Goal: Information Seeking & Learning: Learn about a topic

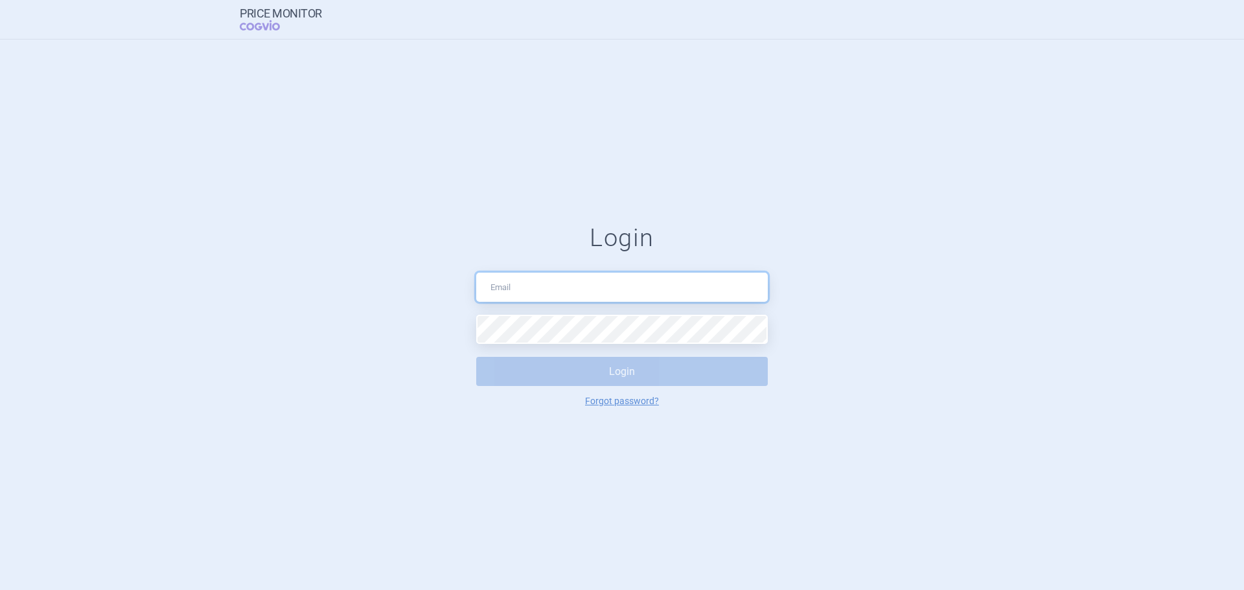
click at [636, 274] on input "text" at bounding box center [622, 287] width 292 height 29
type input "[EMAIL_ADDRESS][DOMAIN_NAME]"
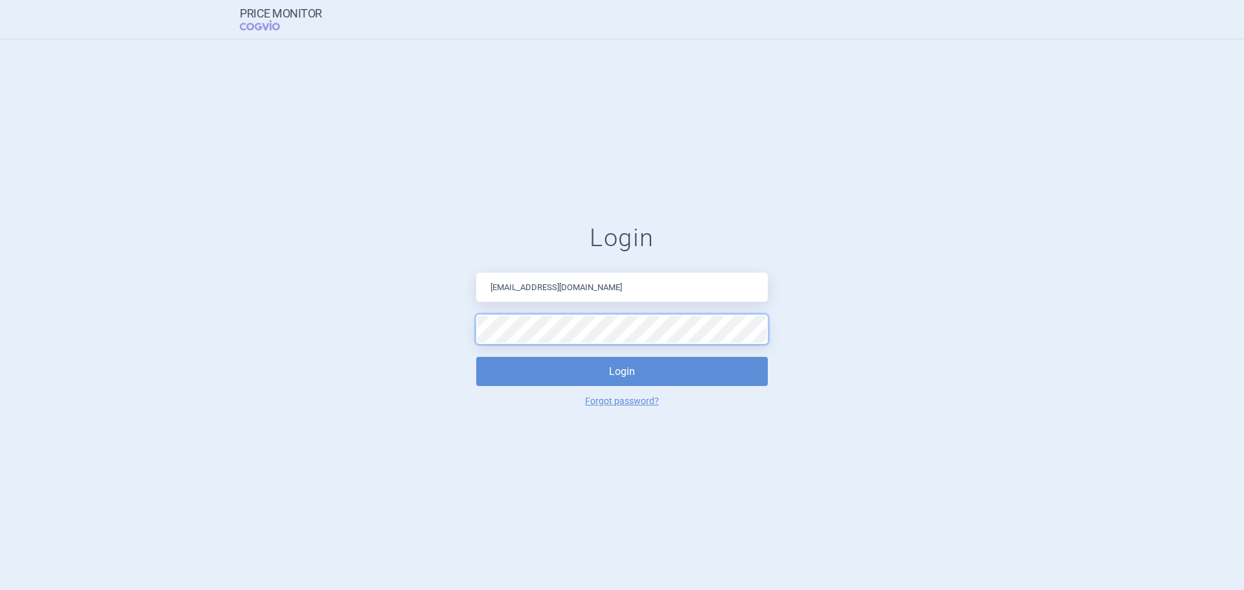
click at [476, 357] on button "Login" at bounding box center [622, 371] width 292 height 29
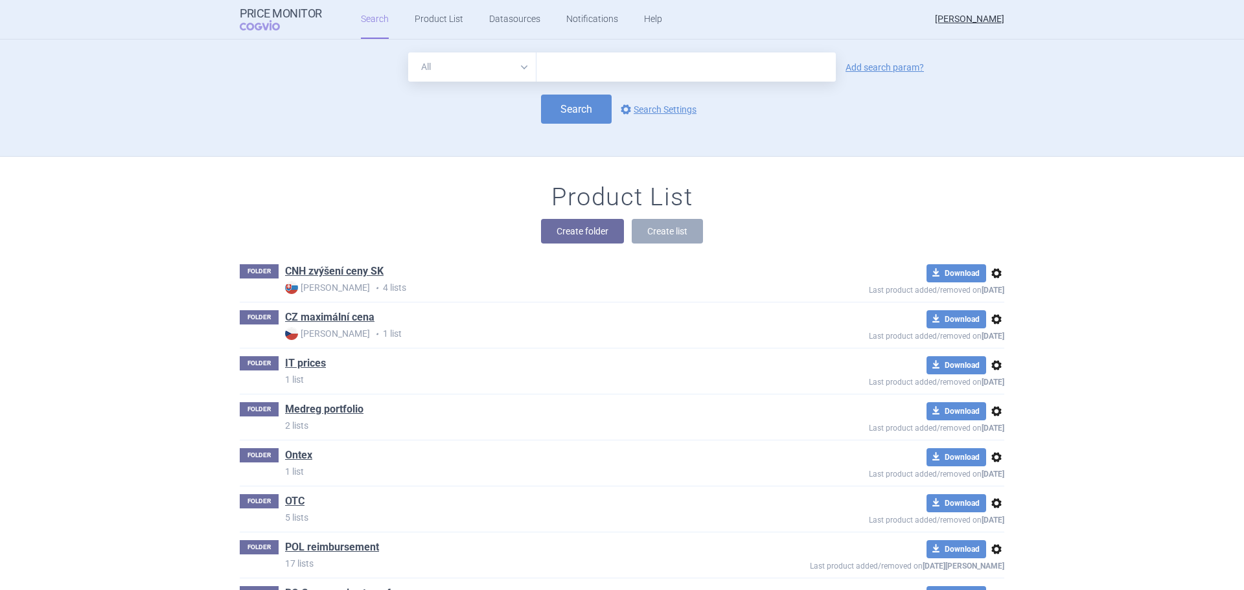
click at [511, 73] on select "All Brand Name ATC Company Active Substance Country Newer than" at bounding box center [472, 66] width 128 height 29
select select "country"
click at [408, 52] on select "All Brand Name ATC Company Active Substance Country Newer than" at bounding box center [472, 66] width 128 height 29
click at [565, 60] on input "text" at bounding box center [686, 67] width 286 height 17
type input "[GEOGRAPHIC_DATA]"
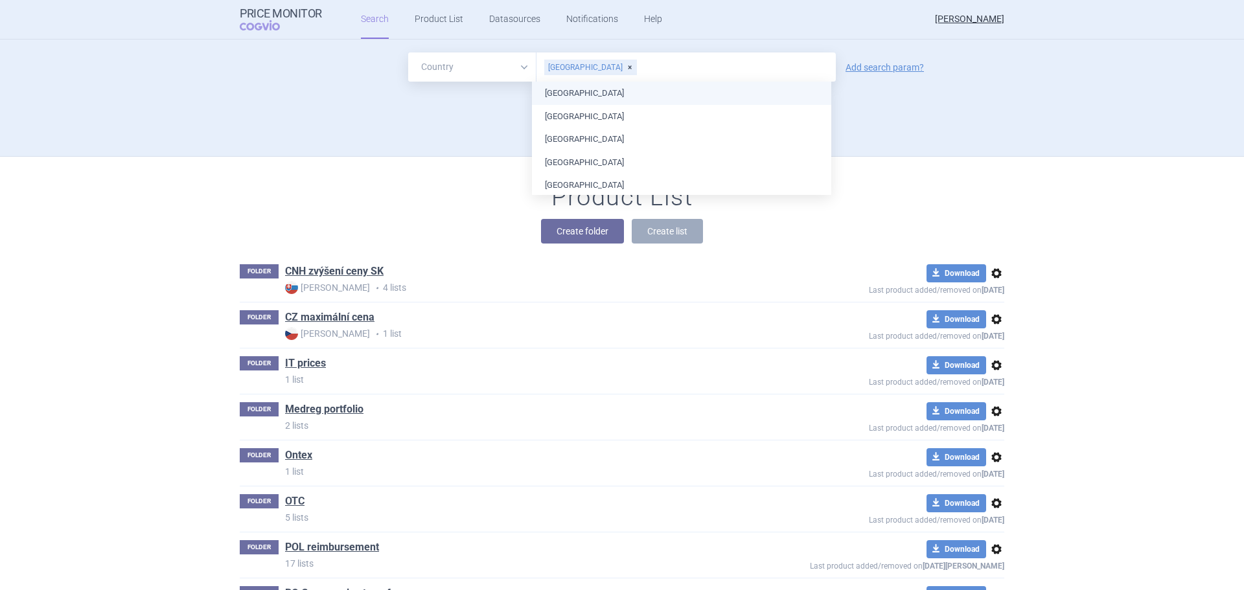
click at [580, 94] on ul "[GEOGRAPHIC_DATA] [GEOGRAPHIC_DATA] [GEOGRAPHIC_DATA] [GEOGRAPHIC_DATA] [GEOGRA…" at bounding box center [681, 451] width 299 height 738
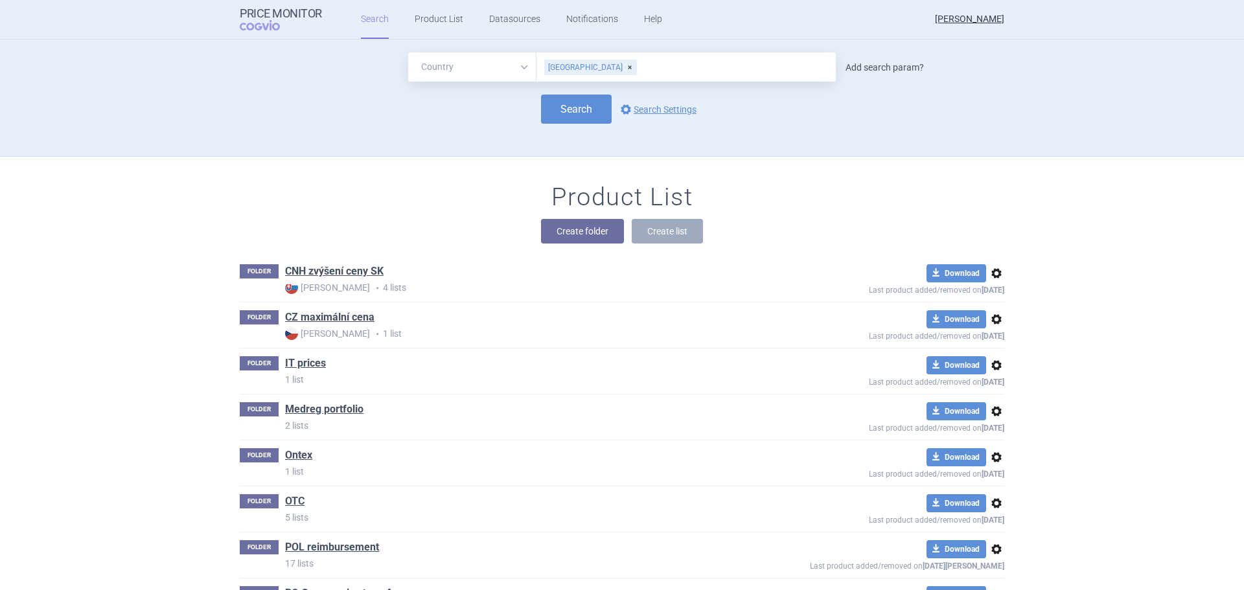
click at [880, 70] on link "Add search param?" at bounding box center [885, 67] width 78 height 9
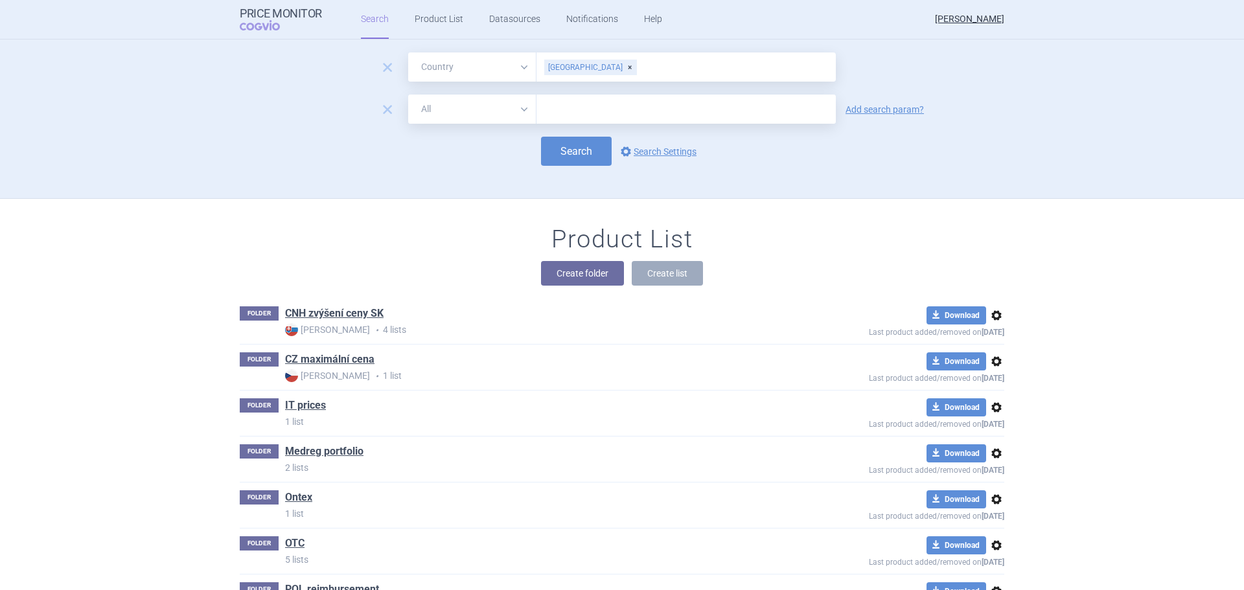
drag, startPoint x: 502, startPoint y: 102, endPoint x: 504, endPoint y: 117, distance: 14.5
click at [502, 102] on select "All Brand Name ATC Company Active Substance Country Newer than" at bounding box center [472, 109] width 128 height 29
select select "mah"
click at [408, 95] on select "All Brand Name ATC Company Active Substance Country Newer than" at bounding box center [472, 109] width 128 height 29
click at [598, 113] on input "text" at bounding box center [686, 109] width 299 height 29
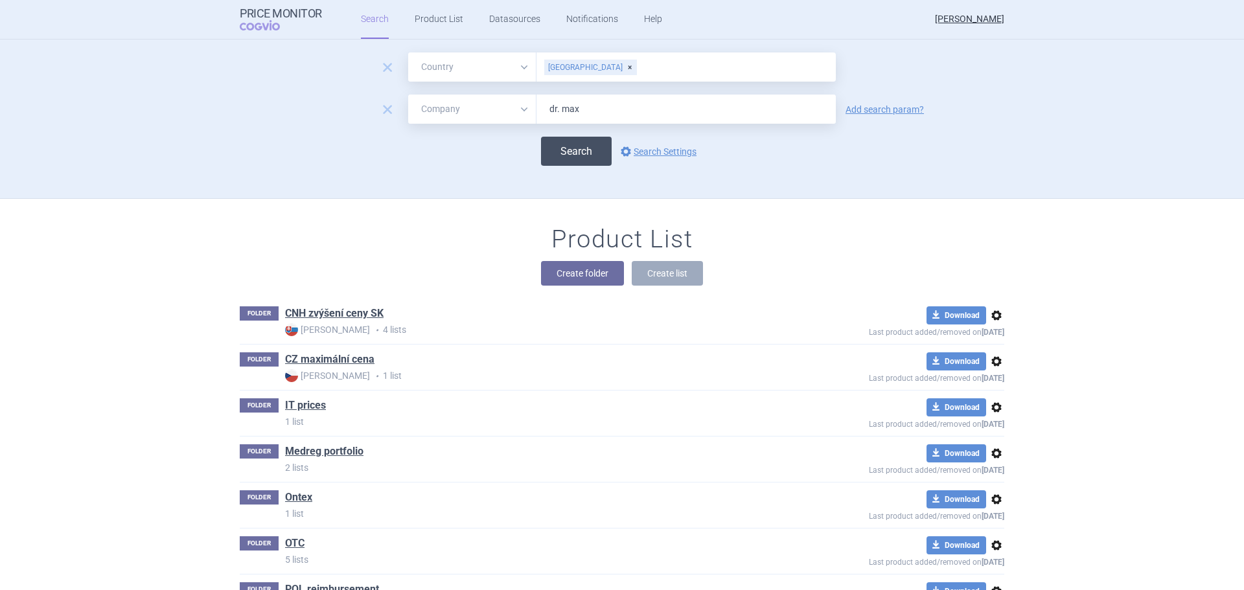
type input "dr. max"
click at [578, 154] on button "Search" at bounding box center [576, 151] width 71 height 29
select select "country"
select select "mah"
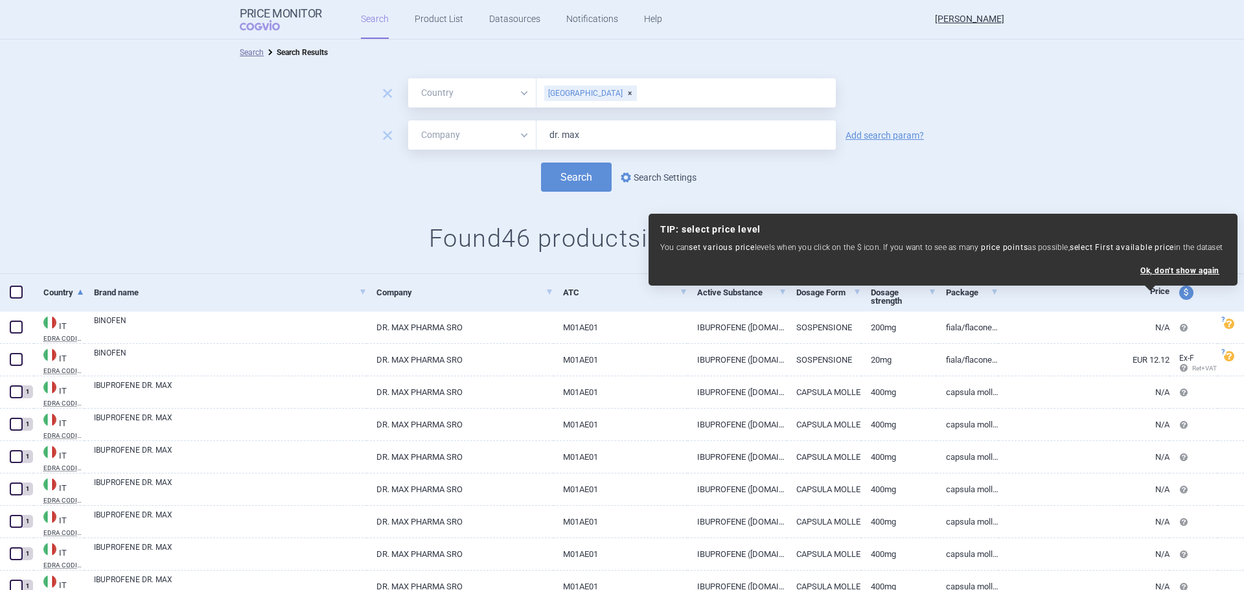
click at [658, 183] on link "options Search Settings" at bounding box center [657, 178] width 78 height 16
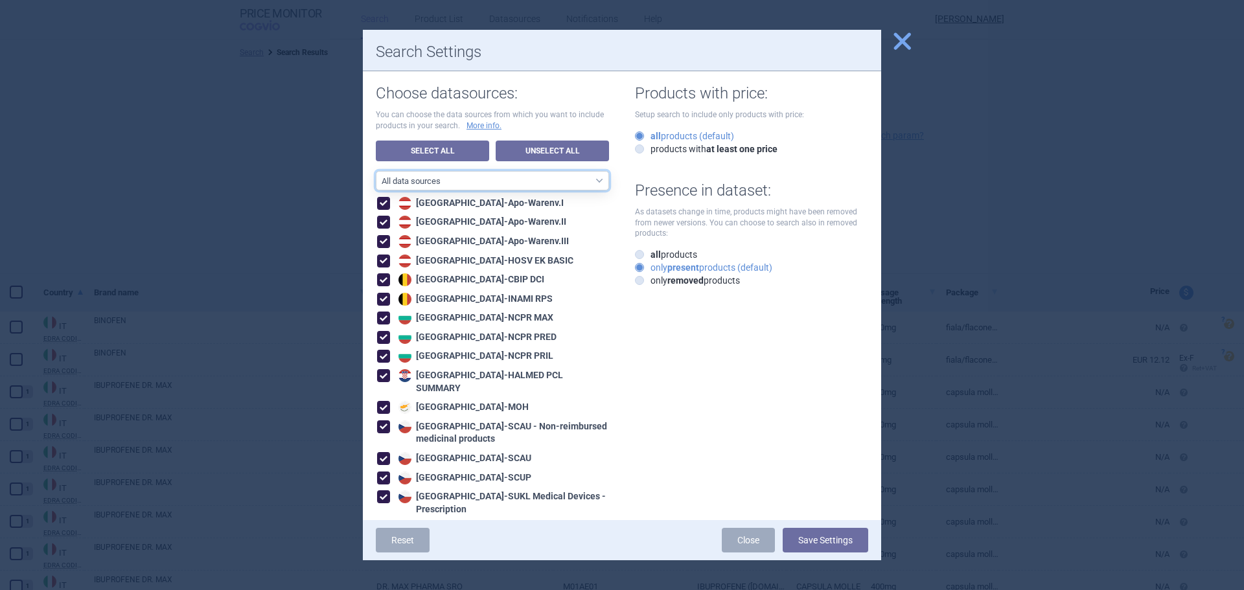
click at [416, 183] on select "All data sources CZ reference sources - Reimbursement SK reference sources - Of…" at bounding box center [492, 180] width 233 height 19
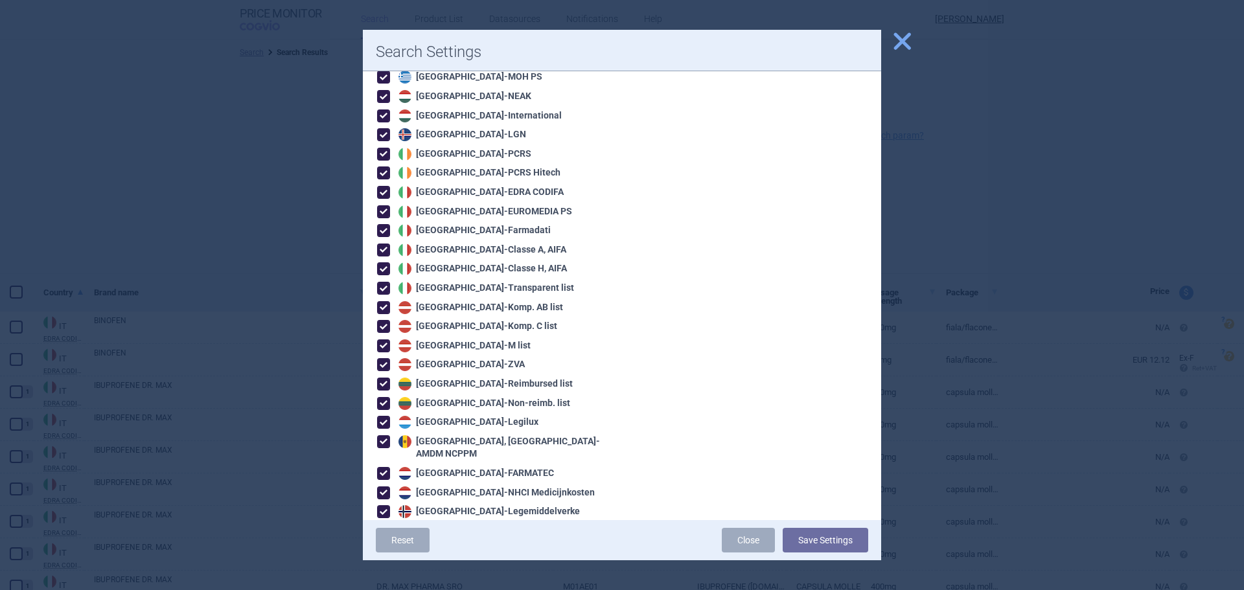
scroll to position [778, 0]
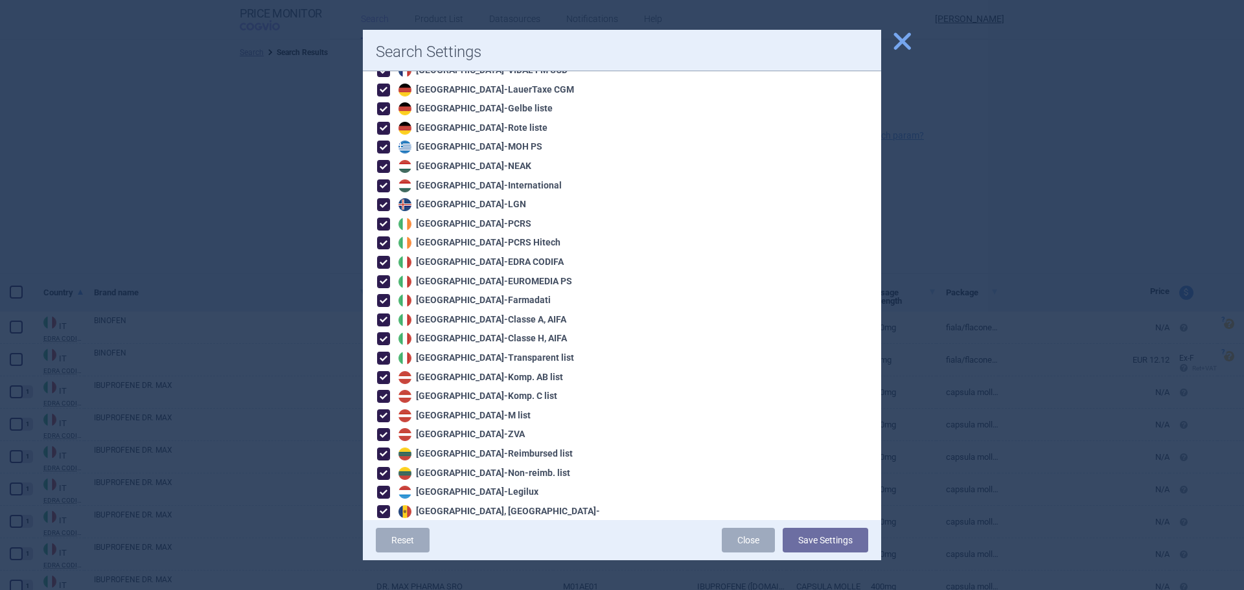
click at [428, 256] on div "Italy - EDRA CODIFA" at bounding box center [479, 262] width 169 height 13
checkbox input "false"
click at [386, 275] on span at bounding box center [383, 281] width 13 height 13
checkbox input "false"
click at [380, 314] on span at bounding box center [383, 320] width 13 height 13
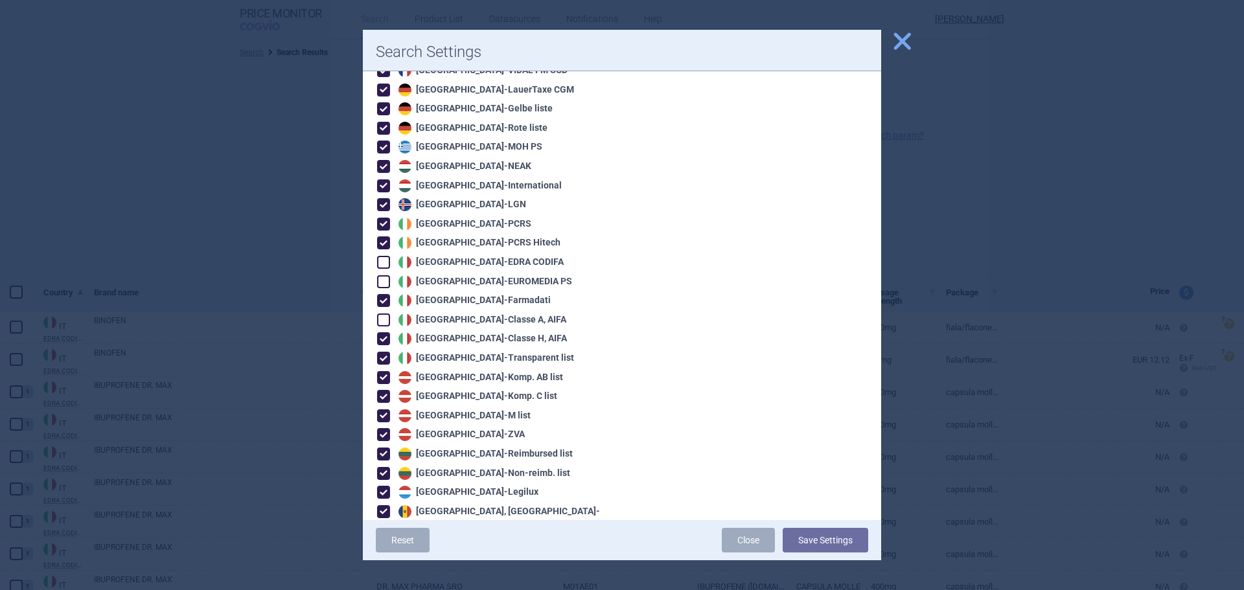
checkbox input "false"
click at [386, 332] on span at bounding box center [383, 338] width 13 height 13
checkbox input "false"
click at [384, 352] on span at bounding box center [383, 358] width 13 height 13
checkbox input "false"
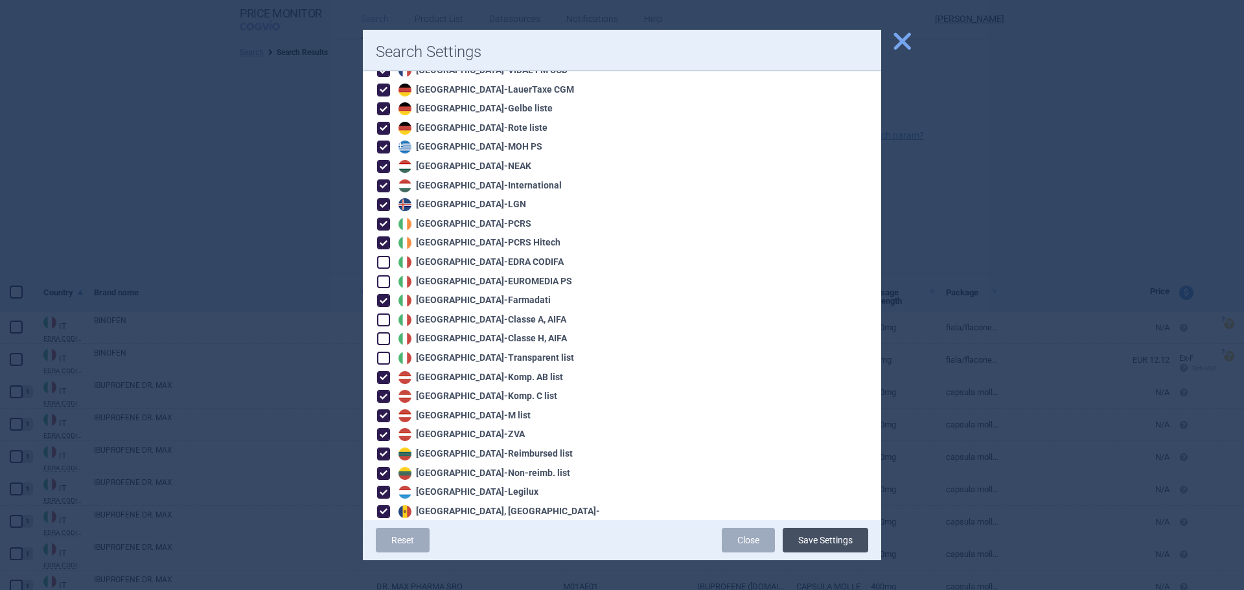
click at [804, 537] on button "Save Settings" at bounding box center [826, 540] width 86 height 25
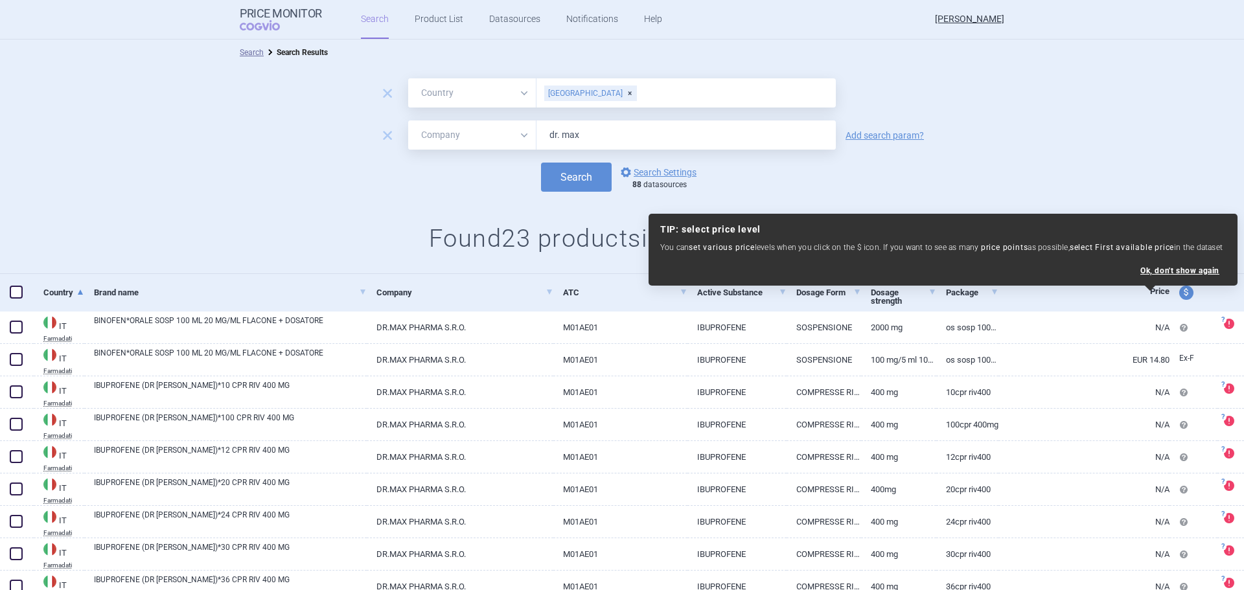
click at [1137, 173] on div "Search options Search Settings 88 datasources" at bounding box center [622, 177] width 1244 height 29
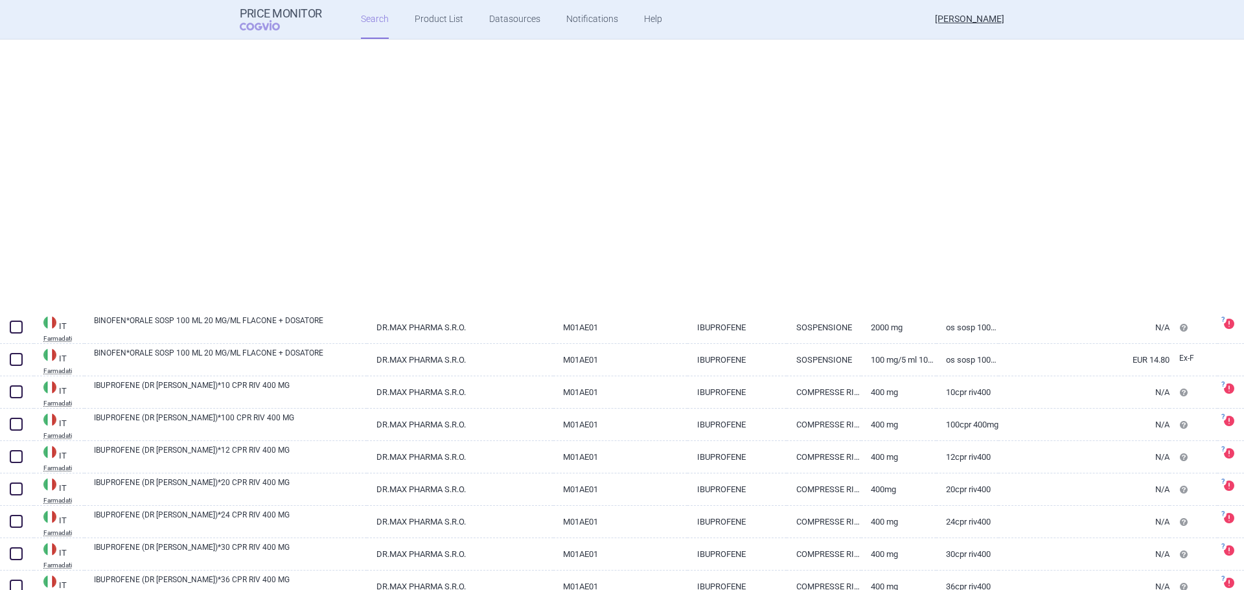
select select "country"
select select "mah"
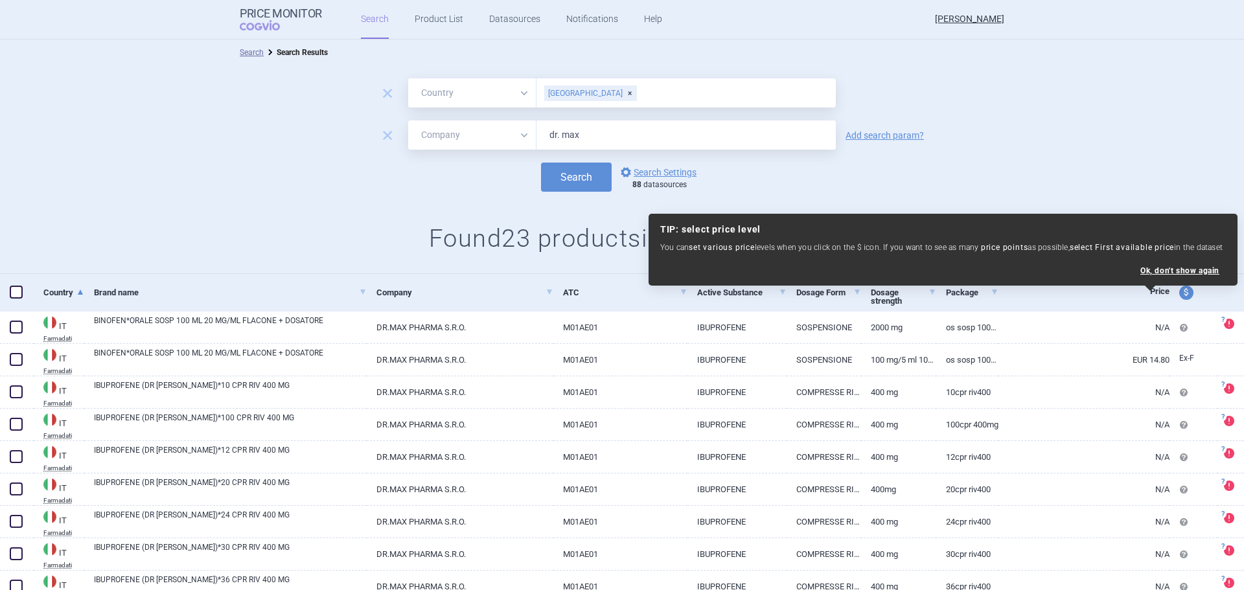
click at [1044, 182] on div "Search options Search Settings 88 datasources" at bounding box center [622, 177] width 1244 height 29
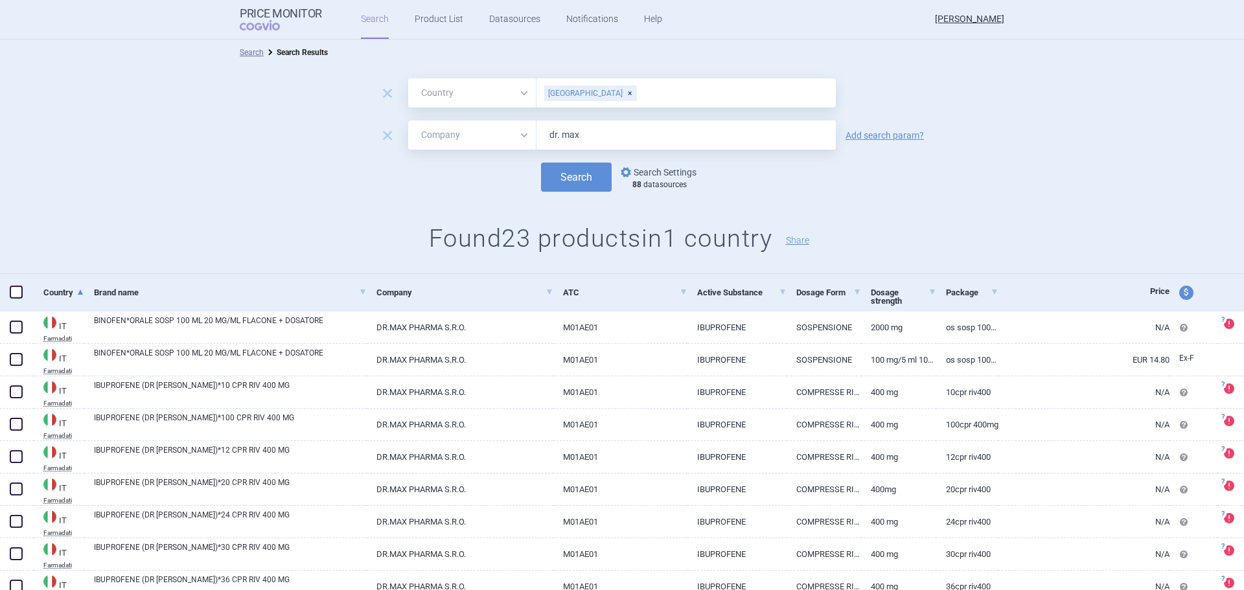
click at [643, 174] on link "options Search Settings" at bounding box center [657, 173] width 78 height 16
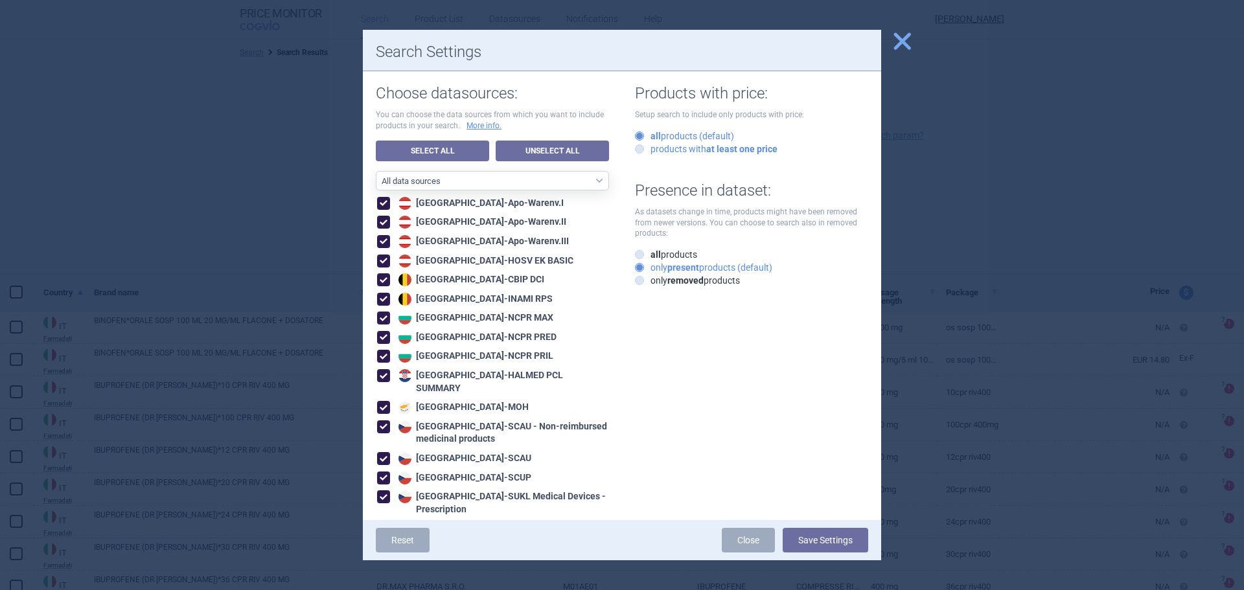
click at [715, 147] on strong "at least one price" at bounding box center [741, 149] width 71 height 10
click at [649, 147] on input "products with at least one price" at bounding box center [642, 149] width 13 height 13
radio input "true"
click at [848, 542] on button "Save Settings" at bounding box center [826, 540] width 86 height 25
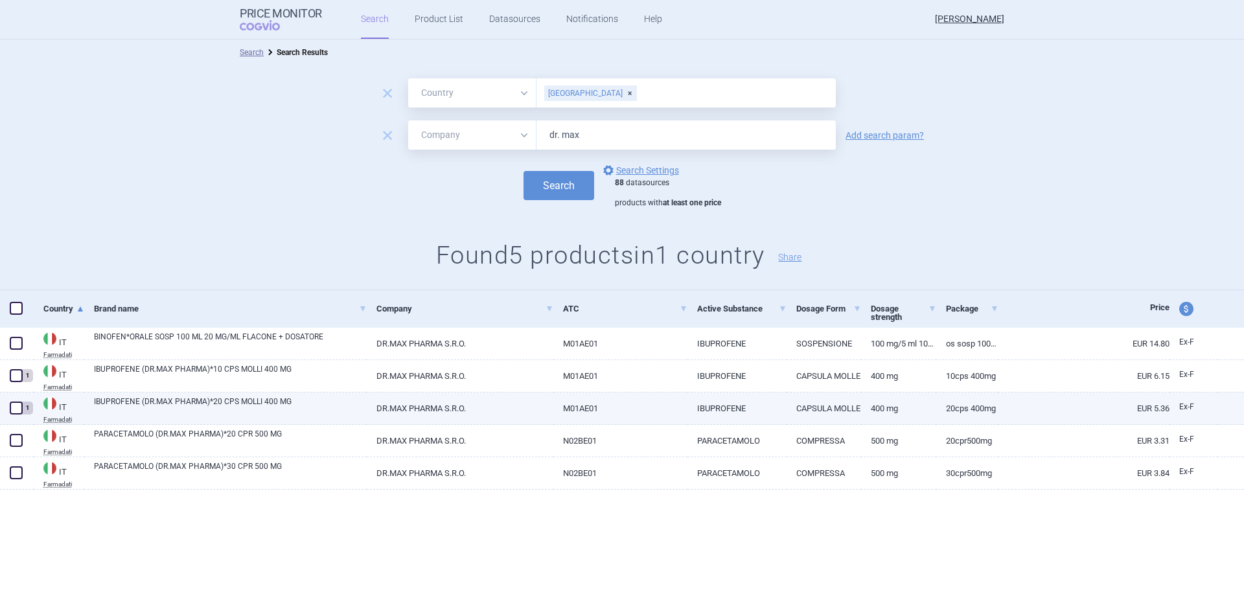
click at [285, 408] on link "IBUPROFENE (DR.MAX PHARMA)*20 CPS MOLLI 400 MG" at bounding box center [230, 407] width 273 height 23
select select "EUR"
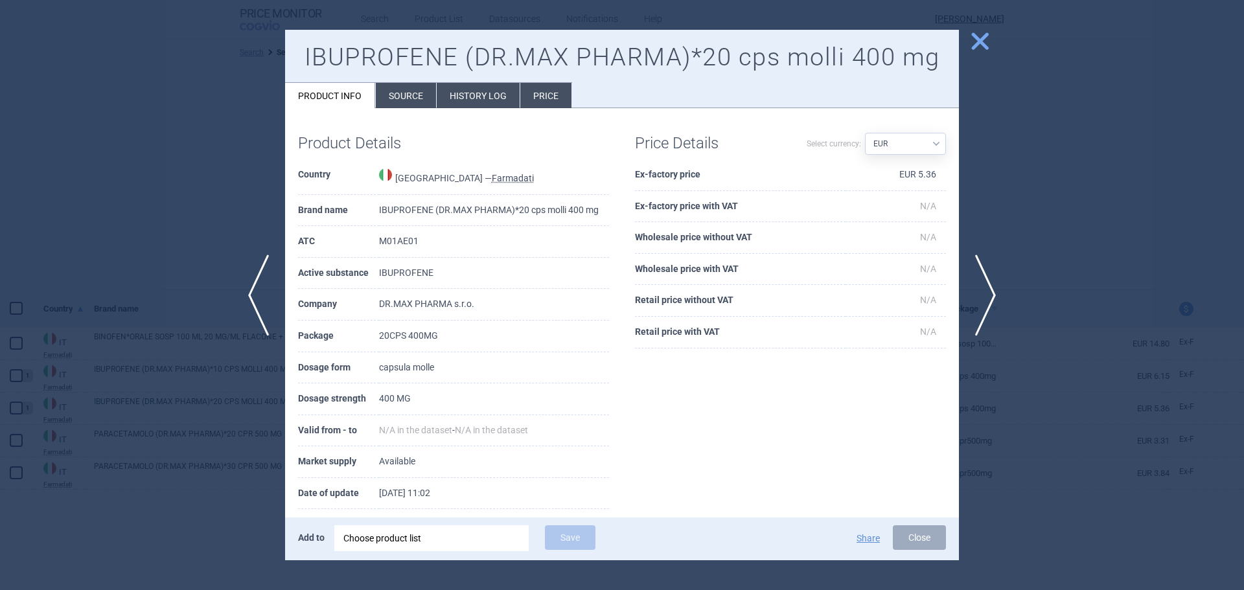
click at [419, 88] on li "Source" at bounding box center [406, 95] width 60 height 25
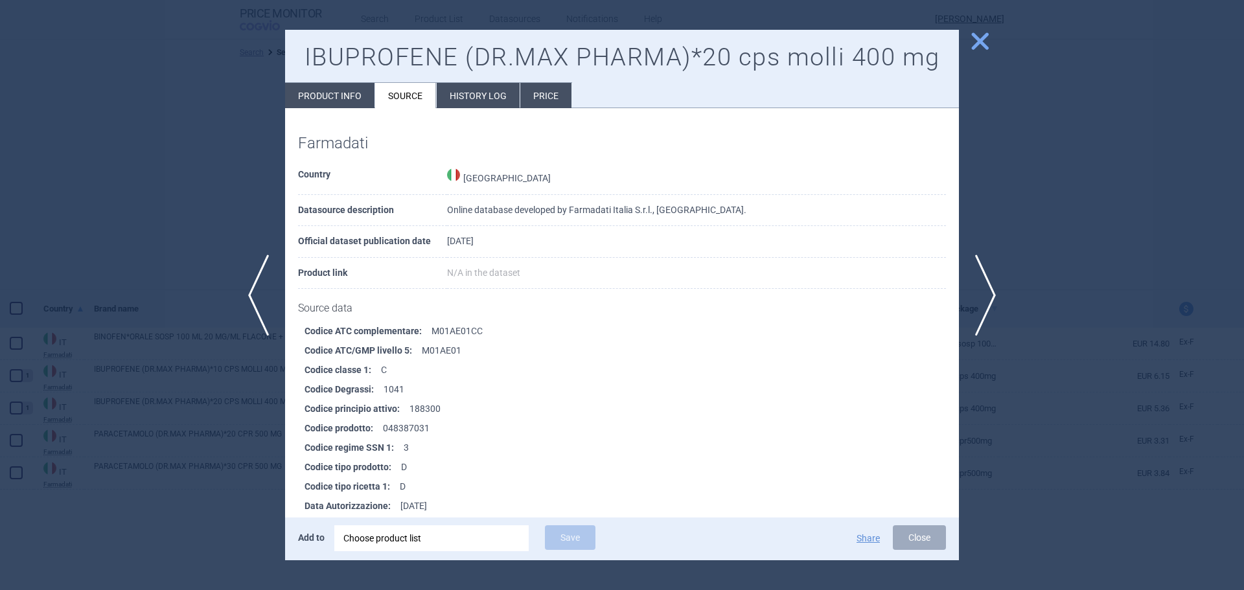
drag, startPoint x: 445, startPoint y: 246, endPoint x: 548, endPoint y: 246, distance: 103.7
click at [548, 246] on tr "Official dataset publication date [DATE]" at bounding box center [622, 242] width 648 height 32
click at [548, 246] on td "[DATE]" at bounding box center [696, 242] width 499 height 32
click at [481, 101] on li "History log" at bounding box center [478, 95] width 83 height 25
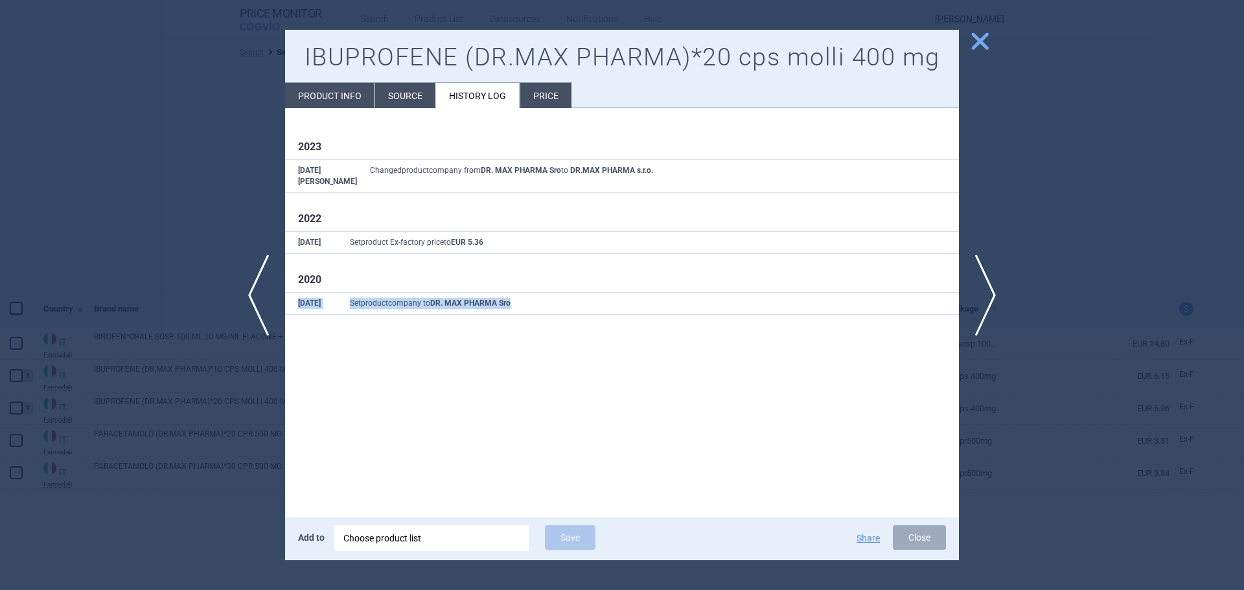
drag, startPoint x: 298, startPoint y: 292, endPoint x: 623, endPoint y: 292, distance: 324.7
click at [623, 293] on tr "[DATE] Set product company to DR. MAX PHARMA Sro" at bounding box center [622, 304] width 674 height 22
click at [596, 323] on div "2023 [DATE][PERSON_NAME] Changed product company from DR. MAX PHARMA Sro to DR.…" at bounding box center [622, 224] width 674 height 233
drag, startPoint x: 977, startPoint y: 40, endPoint x: 1025, endPoint y: 113, distance: 87.5
click at [1020, 590] on div "previous next close IBUPROFENE (DR.MAX PHARMA)*20 cps molli 400 mg Product info…" at bounding box center [622, 590] width 1244 height 0
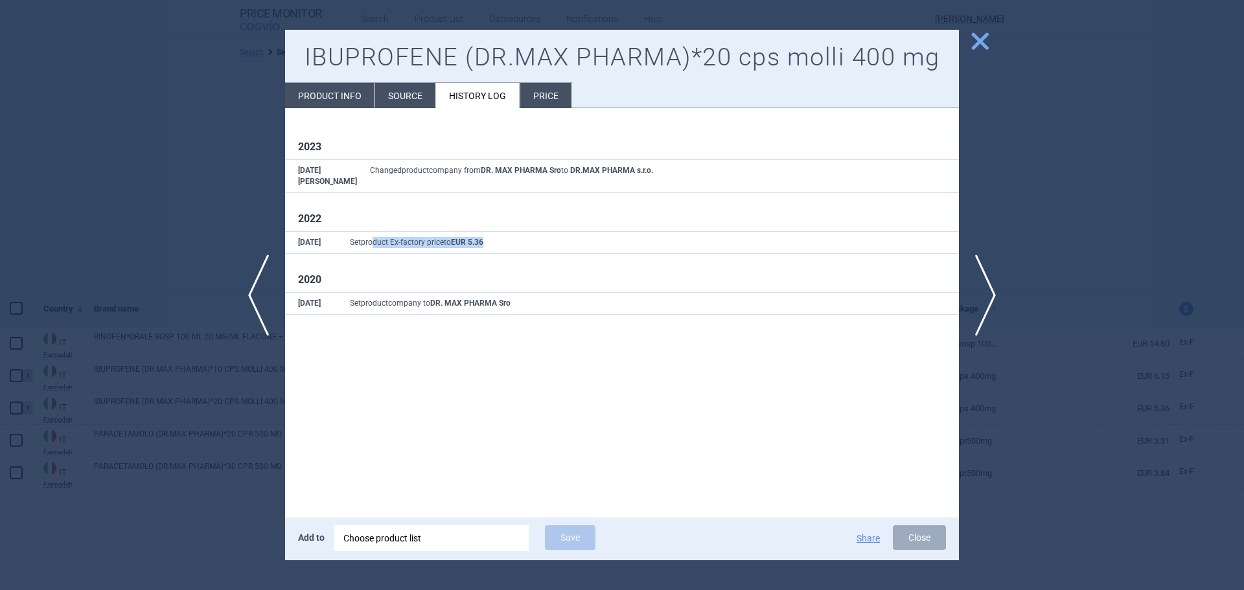
drag, startPoint x: 493, startPoint y: 240, endPoint x: 375, endPoint y: 236, distance: 118.0
click at [375, 236] on td "Set product Ex-factory price to EUR 5.36" at bounding box center [648, 243] width 622 height 22
click at [375, 238] on span "Set product Ex-factory price to EUR 5.36" at bounding box center [417, 242] width 134 height 9
drag, startPoint x: 496, startPoint y: 232, endPoint x: 332, endPoint y: 235, distance: 164.7
click at [332, 235] on tr "[DATE] Set product Ex-factory price to EUR 5.36" at bounding box center [622, 243] width 674 height 22
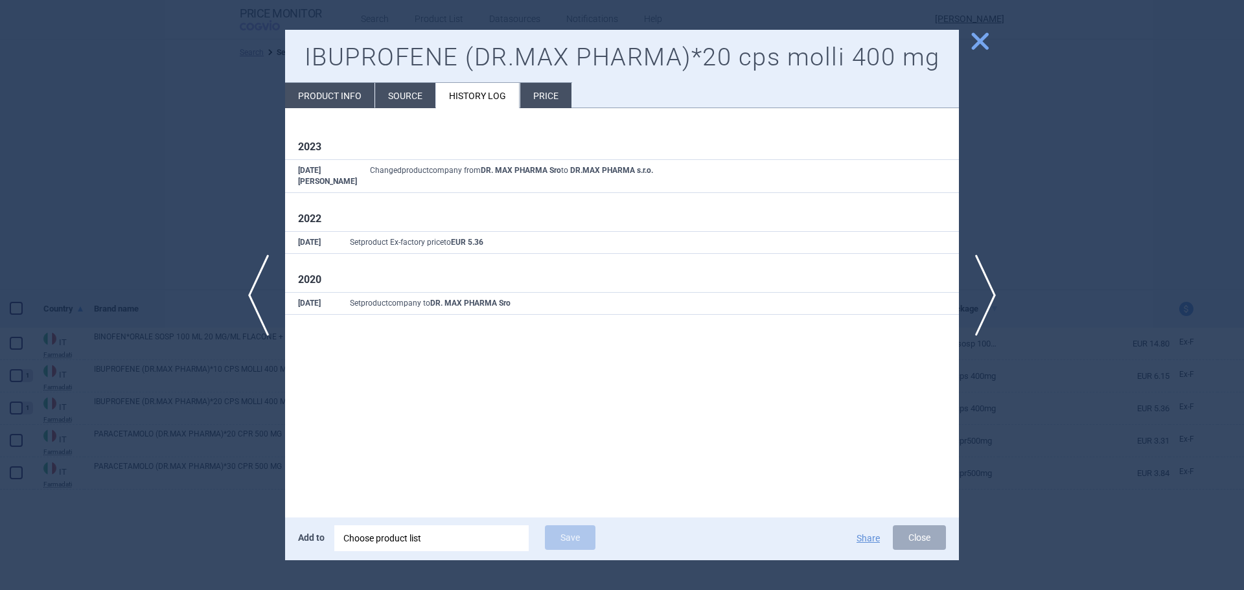
click at [583, 246] on div "2023 [DATE][PERSON_NAME] Changed product company from DR. MAX PHARMA Sro to DR.…" at bounding box center [622, 228] width 648 height 174
drag, startPoint x: 552, startPoint y: 292, endPoint x: 361, endPoint y: 215, distance: 206.2
click at [361, 215] on div "2023 [DATE][PERSON_NAME] Changed product company from DR. MAX PHARMA Sro to DR.…" at bounding box center [622, 228] width 648 height 174
click at [361, 215] on div "2022 [DATE] Set product Ex-factory price to EUR 5.36" at bounding box center [622, 233] width 648 height 41
click at [388, 90] on li "Source" at bounding box center [405, 95] width 60 height 25
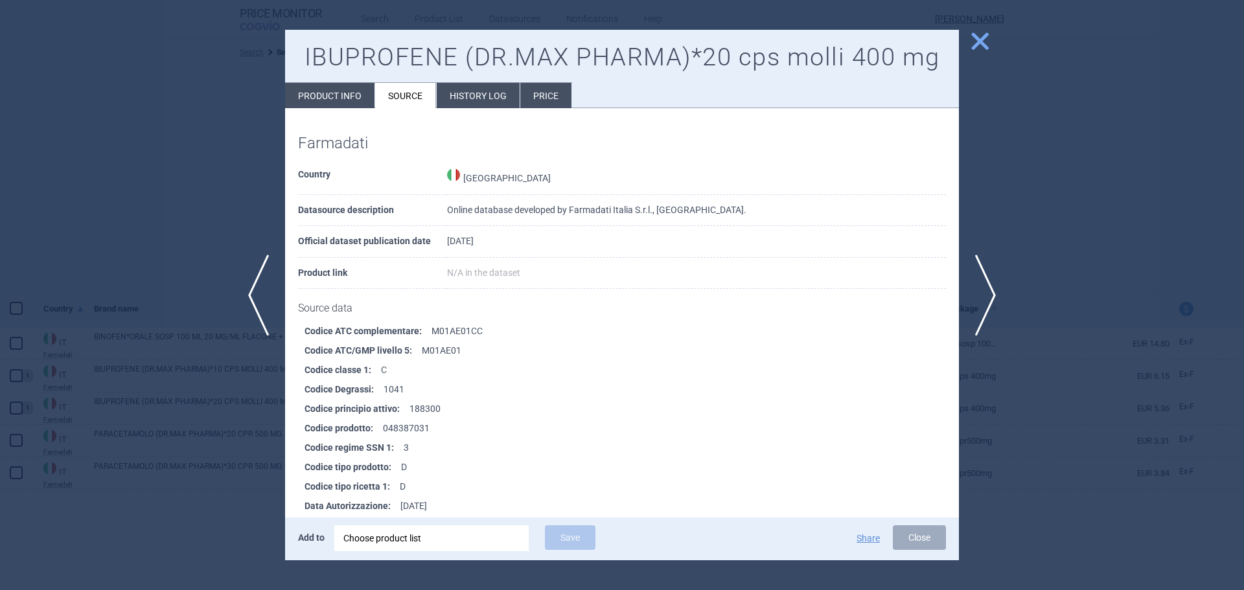
click at [494, 92] on li "History log" at bounding box center [478, 95] width 83 height 25
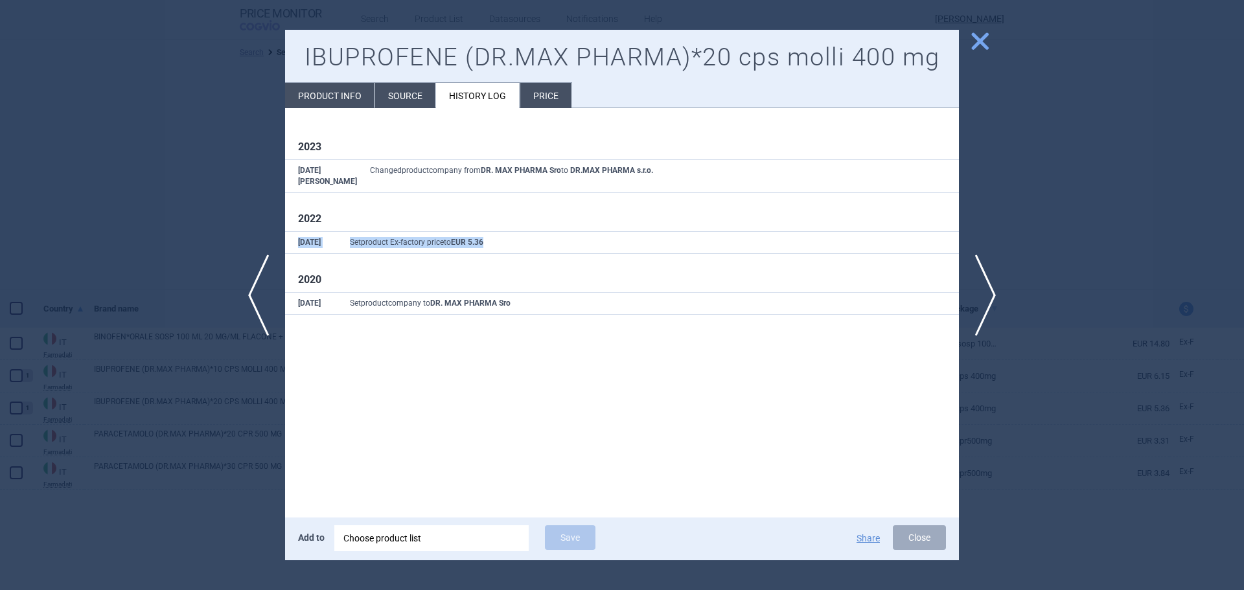
drag, startPoint x: 295, startPoint y: 230, endPoint x: 535, endPoint y: 236, distance: 239.9
click at [535, 236] on tr "[DATE] Set product Ex-factory price to EUR 5.36" at bounding box center [622, 243] width 674 height 22
click at [975, 34] on span "close" at bounding box center [980, 41] width 23 height 23
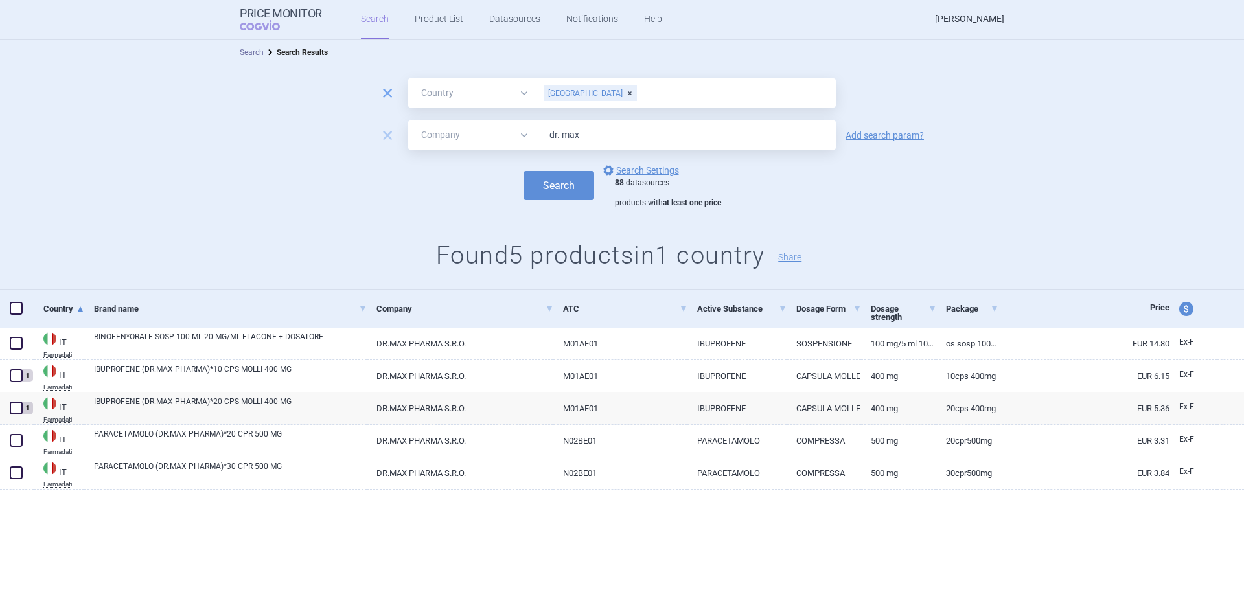
click at [389, 99] on span "remove" at bounding box center [388, 93] width 18 height 18
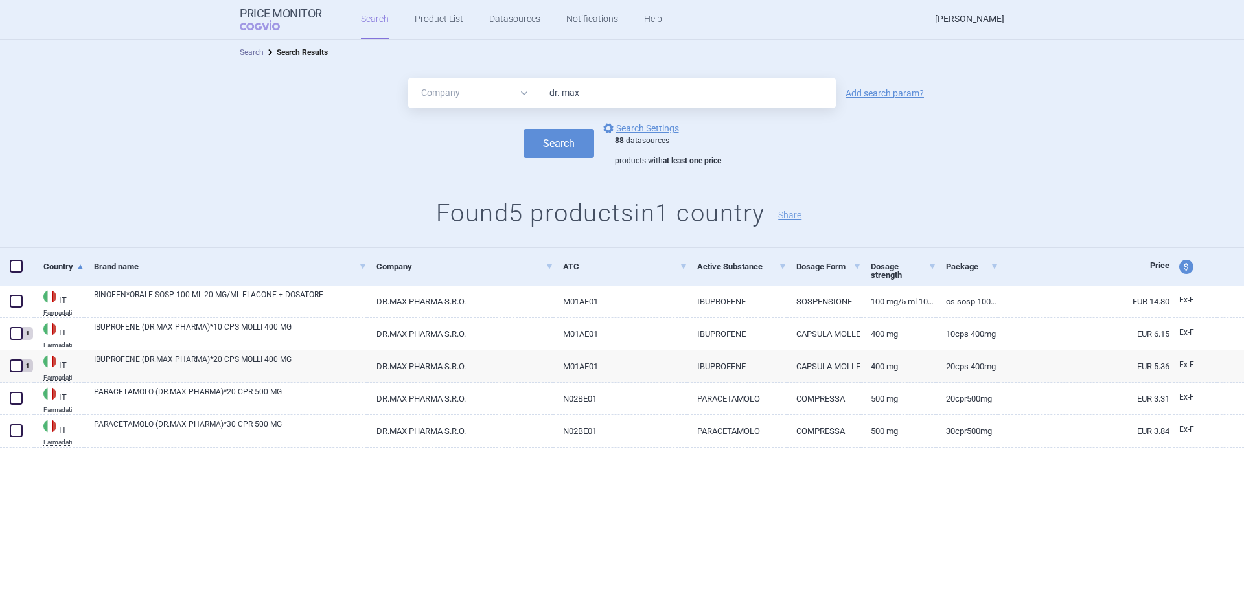
click at [506, 98] on select "All Brand Name ATC Company Active Substance Country Newer than" at bounding box center [472, 92] width 128 height 29
select select "all"
click at [408, 78] on select "All Brand Name ATC Company Active Substance Country Newer than" at bounding box center [472, 92] width 128 height 29
drag, startPoint x: 636, startPoint y: 89, endPoint x: 495, endPoint y: 98, distance: 142.2
click at [495, 98] on div "All Brand Name ATC Company Active Substance Country Newer than dr. max" at bounding box center [622, 92] width 428 height 29
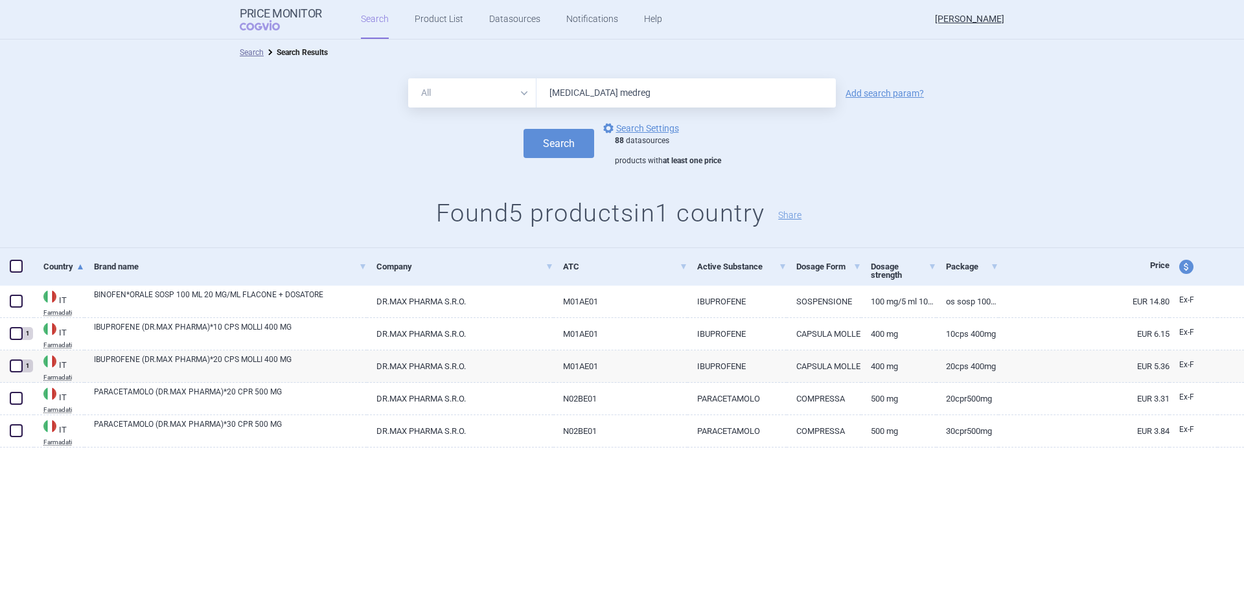
type input "[MEDICAL_DATA] medreg"
click at [524, 129] on button "Search" at bounding box center [559, 143] width 71 height 29
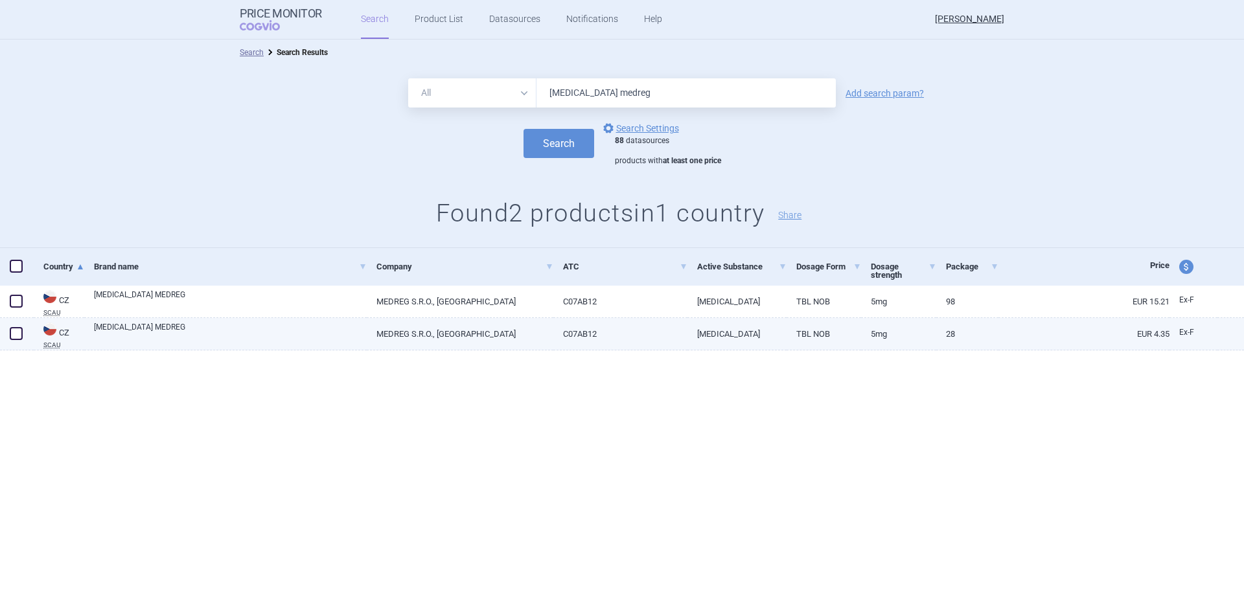
click at [260, 338] on link "[MEDICAL_DATA] MEDREG" at bounding box center [230, 332] width 273 height 23
select select "EUR"
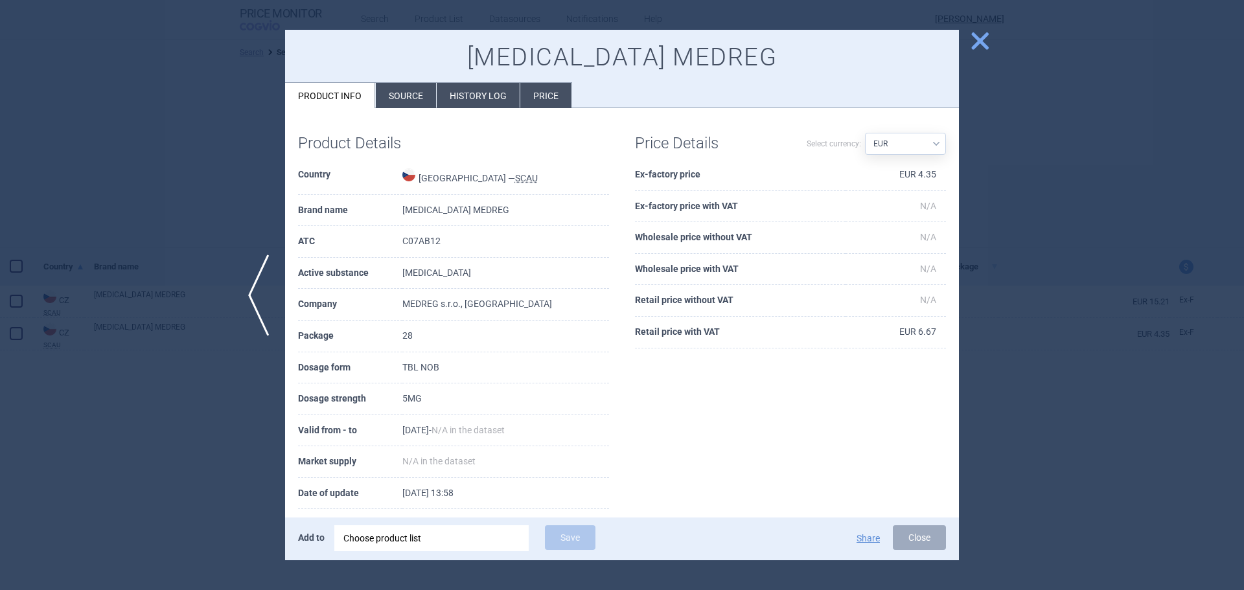
click at [974, 36] on span "close" at bounding box center [980, 41] width 23 height 23
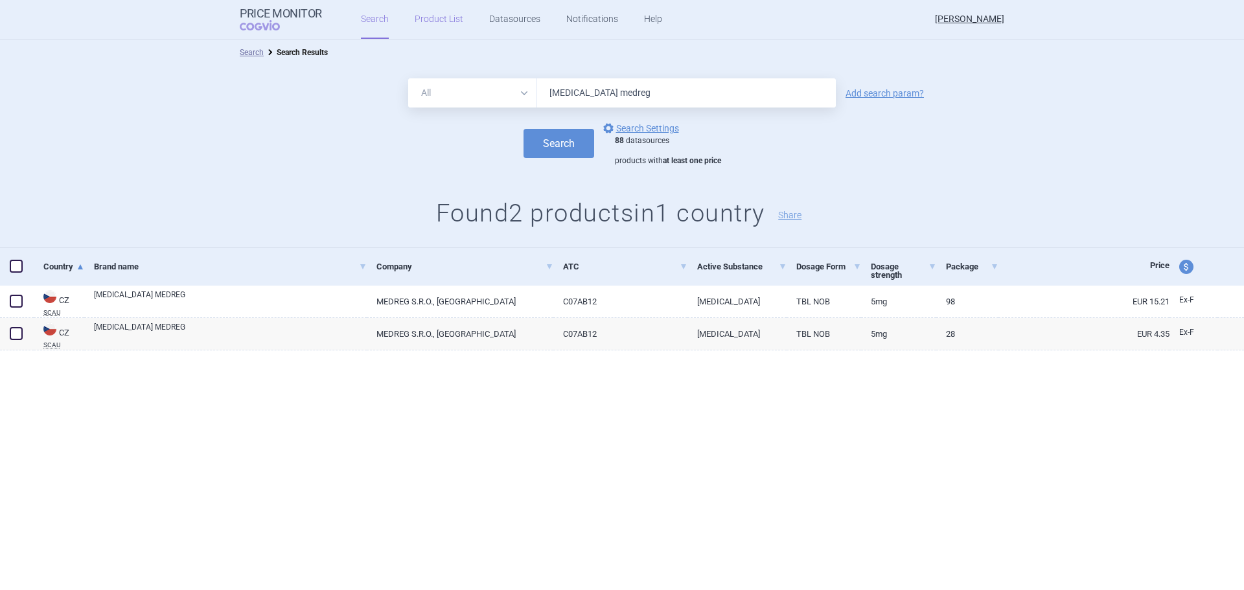
click at [436, 19] on link "Product List" at bounding box center [439, 19] width 49 height 39
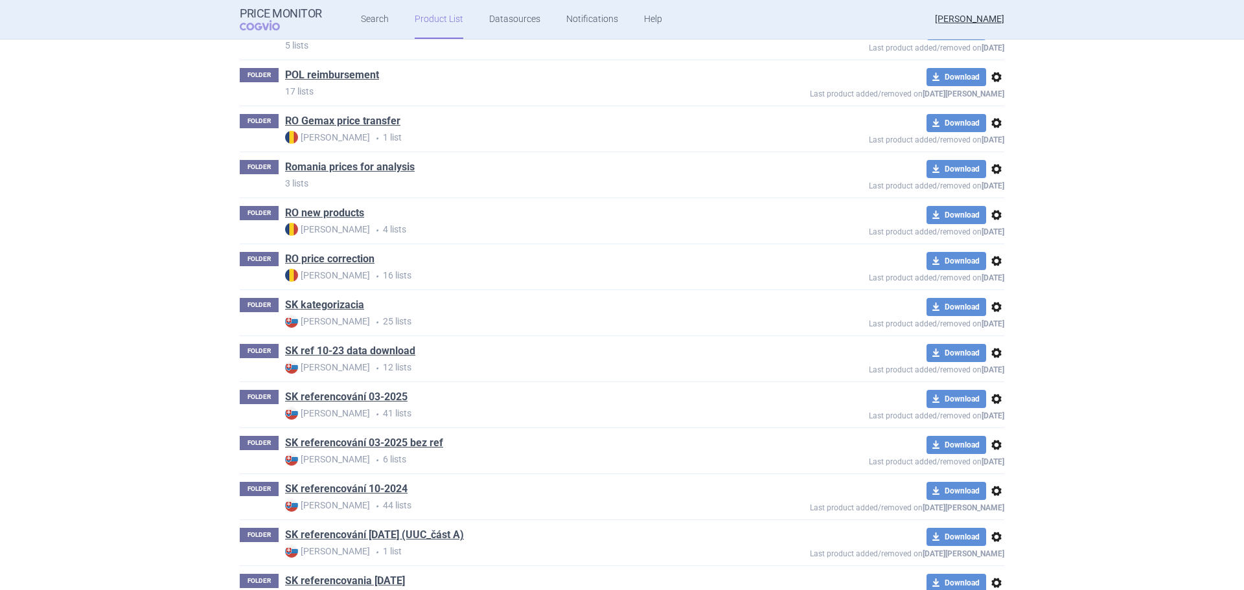
scroll to position [588, 0]
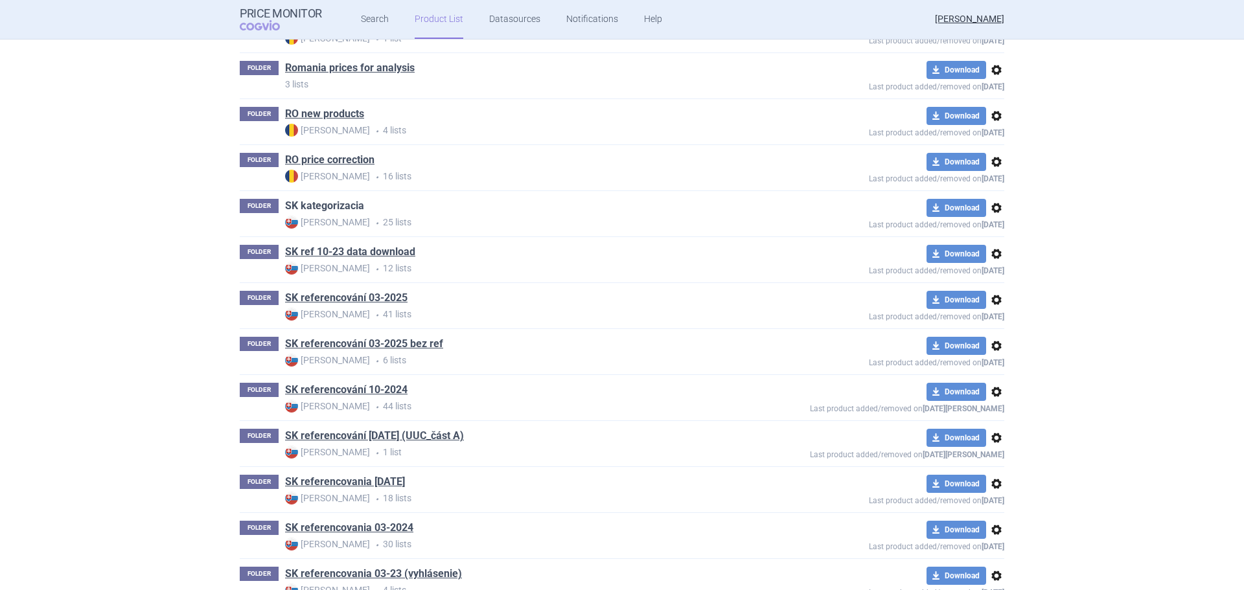
click at [340, 200] on link "SK kategorizacia" at bounding box center [324, 206] width 79 height 14
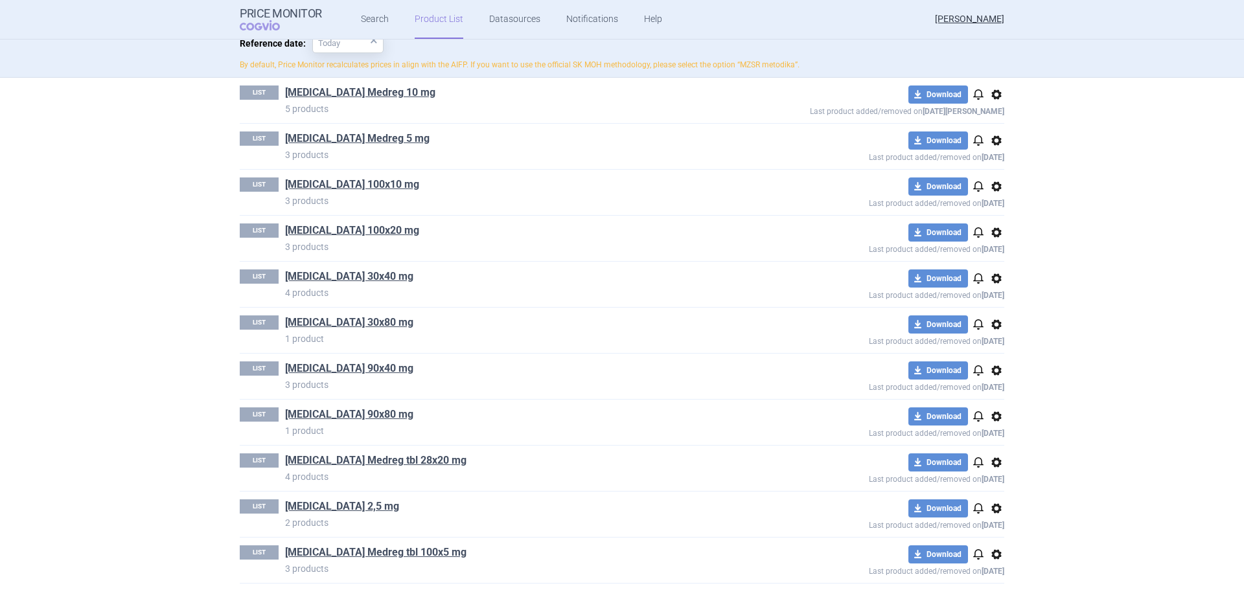
scroll to position [65, 0]
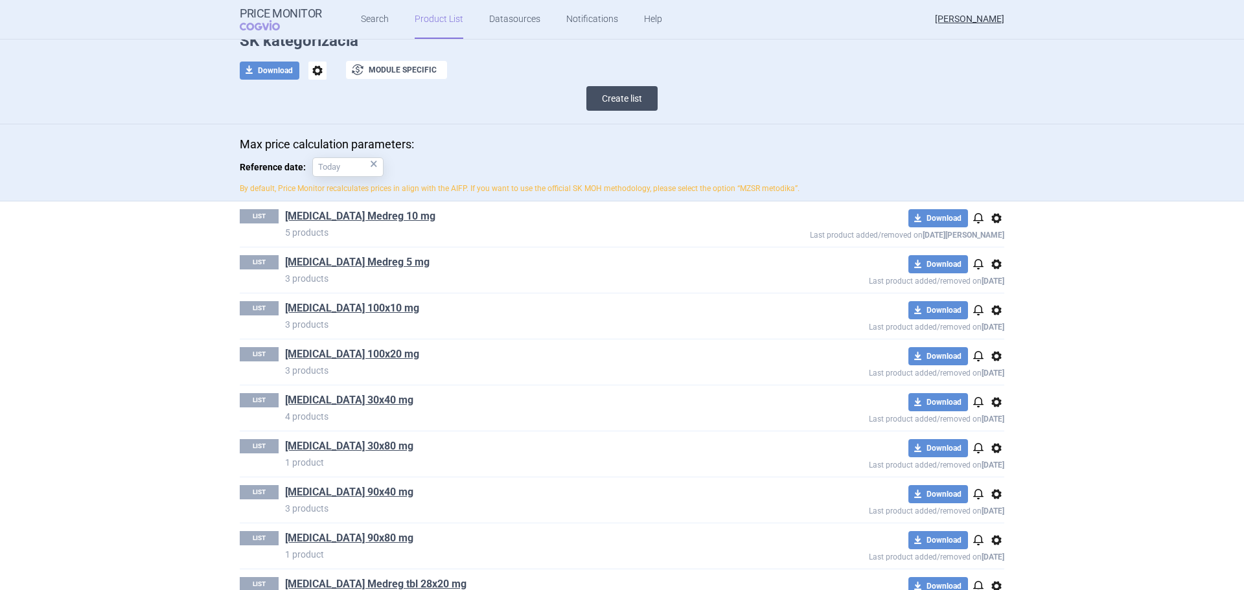
click at [624, 101] on button "Create list" at bounding box center [622, 98] width 71 height 25
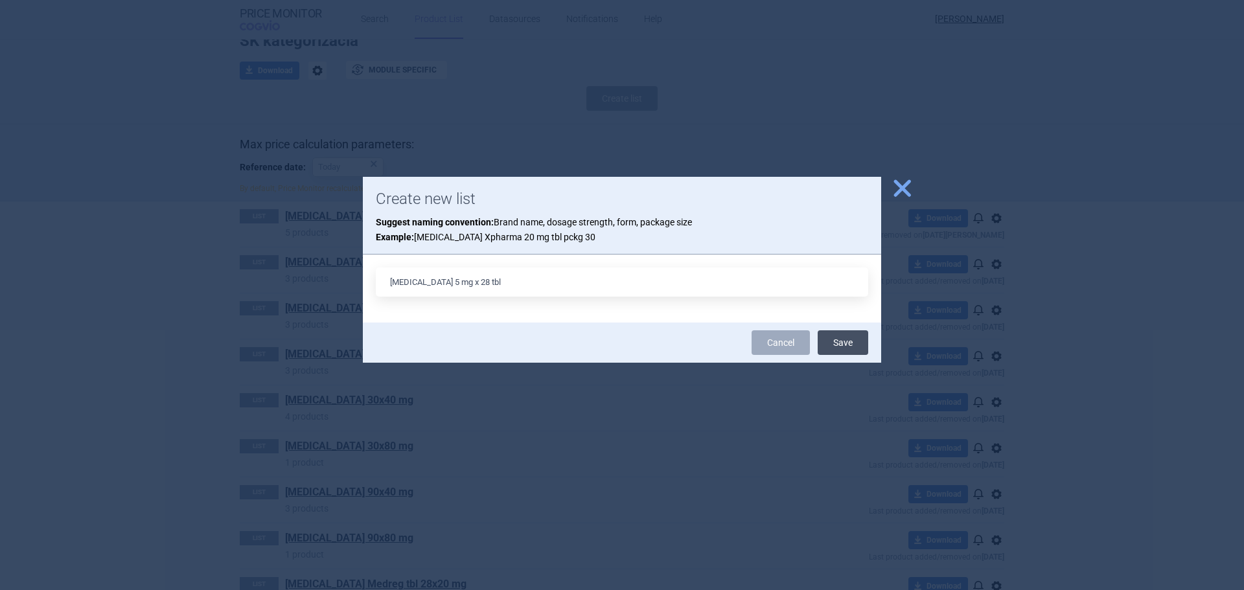
type input "[MEDICAL_DATA] 5 mg x 28 tbl"
click at [845, 347] on button "Save" at bounding box center [843, 343] width 51 height 25
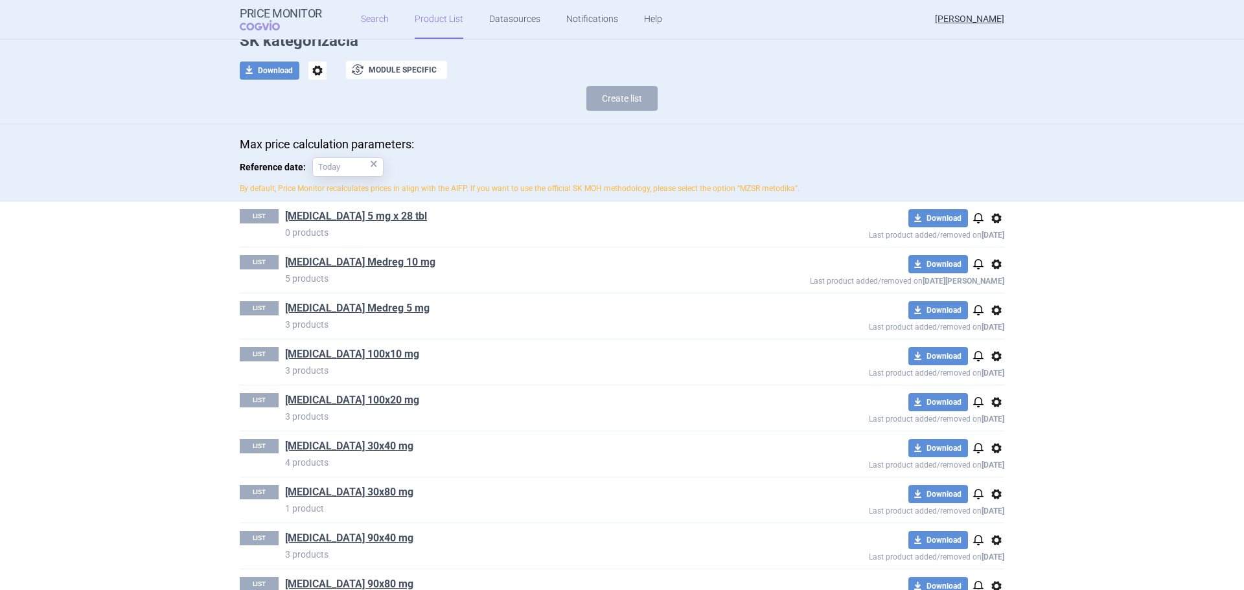
click at [367, 21] on link "Search" at bounding box center [375, 19] width 28 height 39
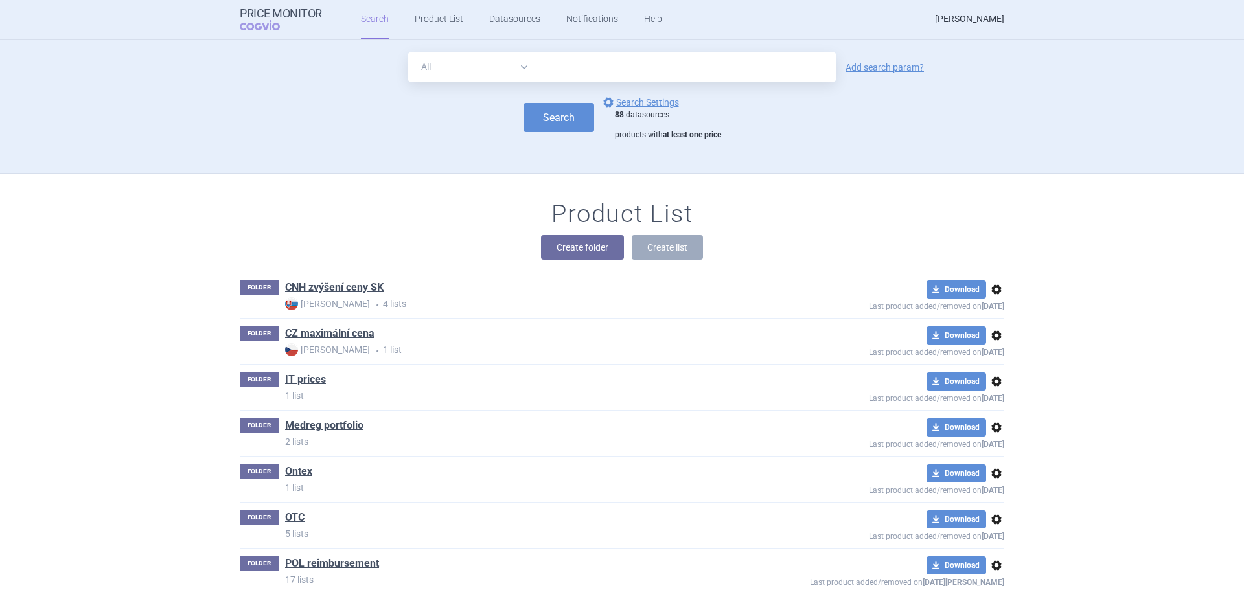
click at [623, 73] on input "text" at bounding box center [686, 66] width 299 height 29
type input "[MEDICAL_DATA] medreg"
click at [555, 121] on button "Search" at bounding box center [559, 117] width 71 height 29
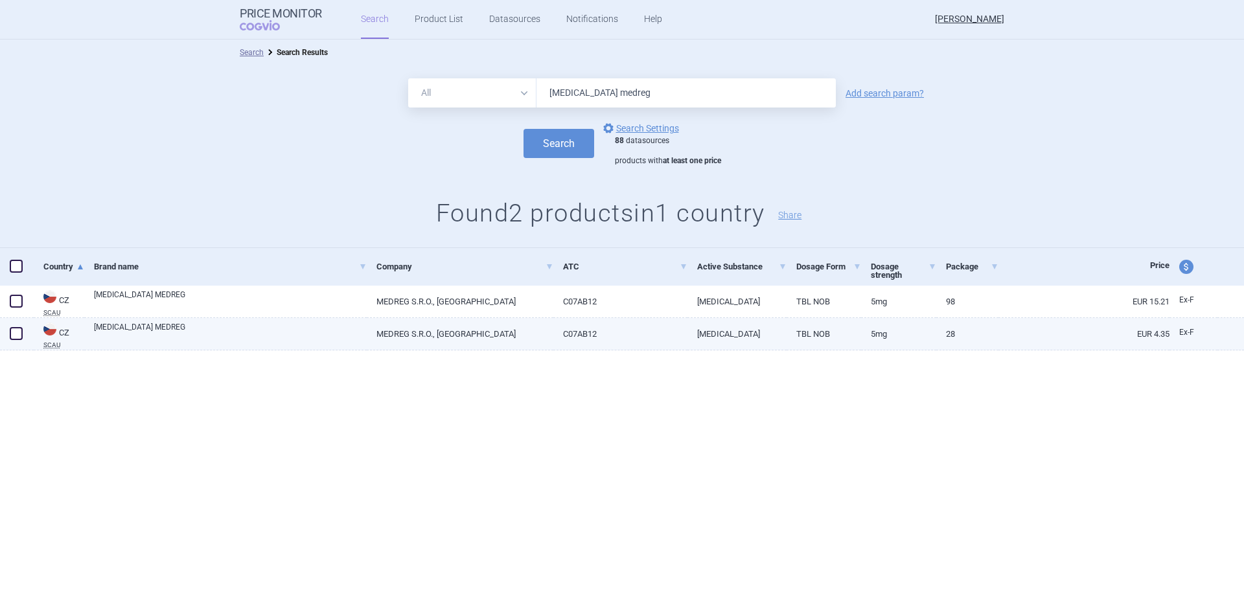
click at [12, 337] on span at bounding box center [16, 333] width 13 height 13
checkbox input "true"
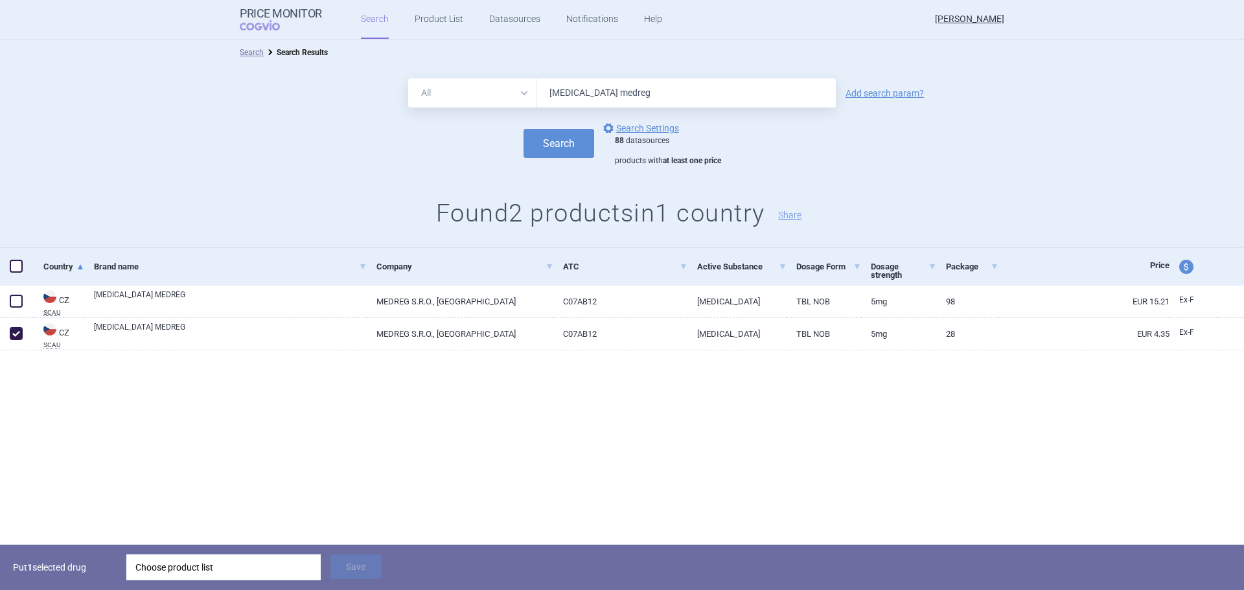
click at [309, 567] on div "Choose product list" at bounding box center [223, 568] width 176 height 26
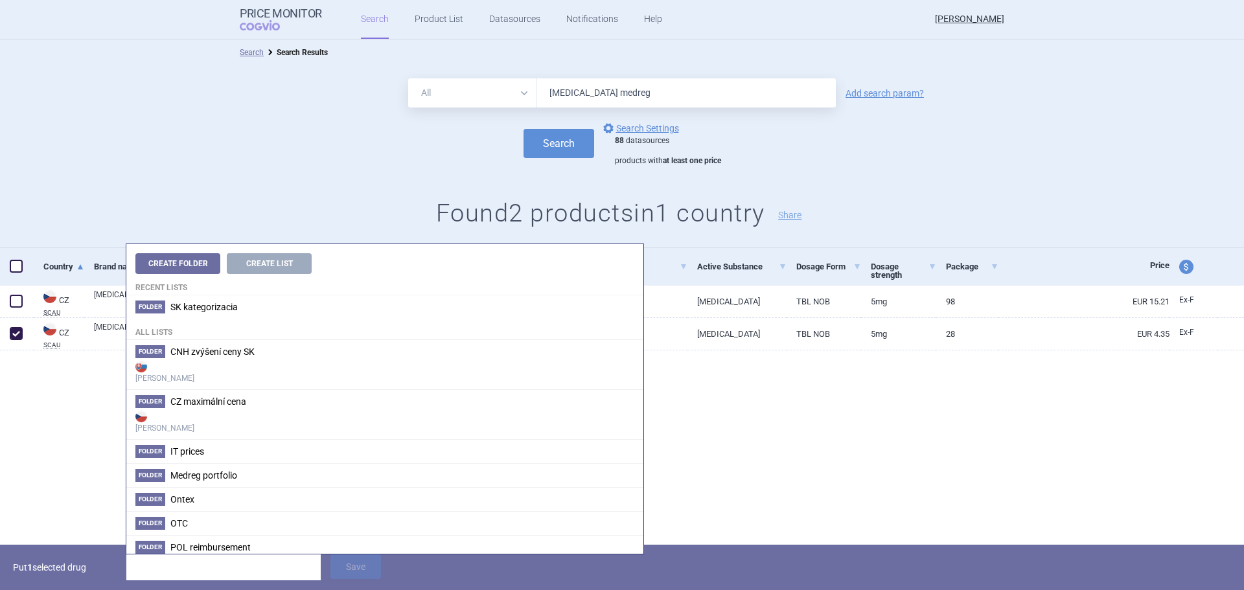
click at [233, 329] on h4 "All lists" at bounding box center [384, 329] width 517 height 21
click at [243, 319] on h4 "All lists" at bounding box center [384, 329] width 517 height 21
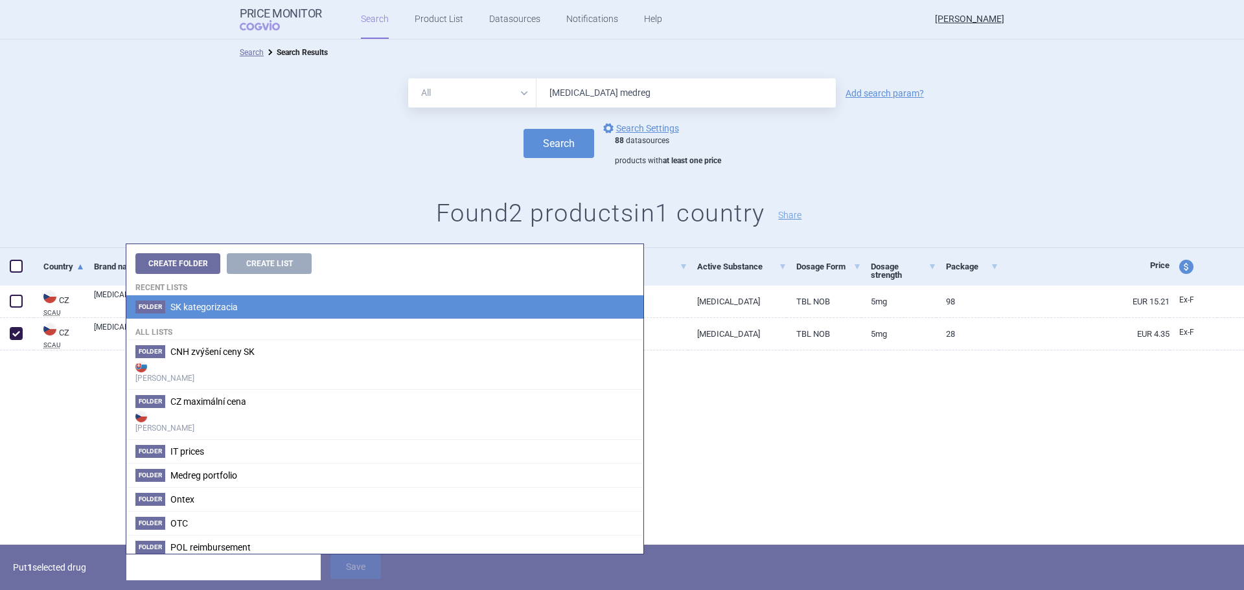
click at [244, 305] on li "Folder SK kategorizacia" at bounding box center [384, 307] width 517 height 23
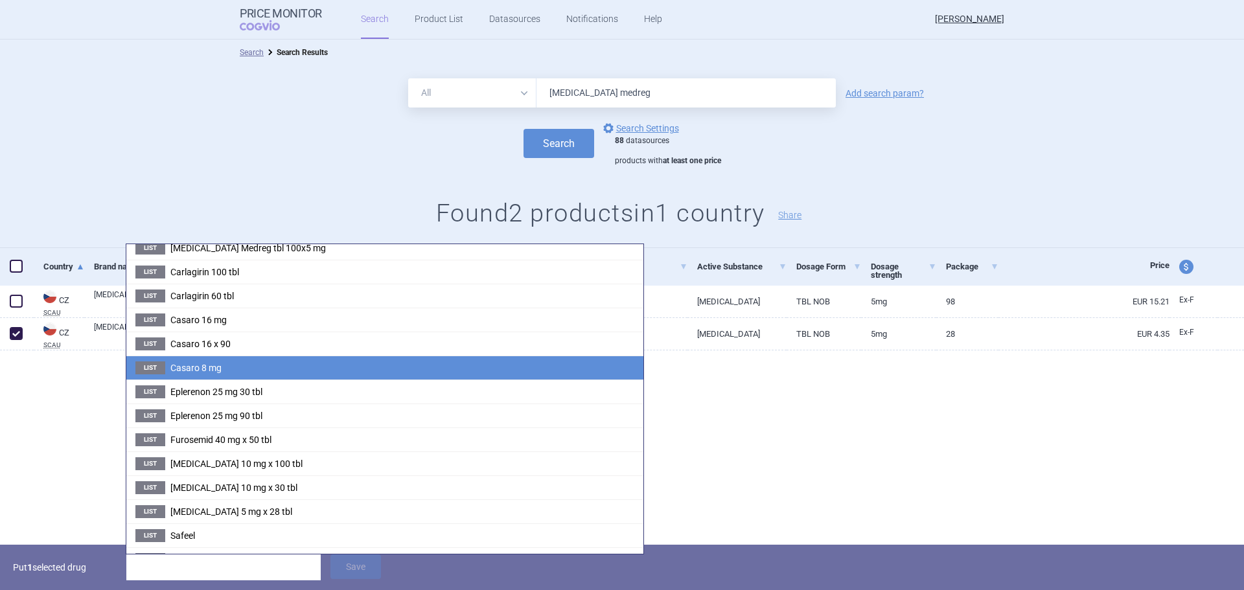
scroll to position [398, 0]
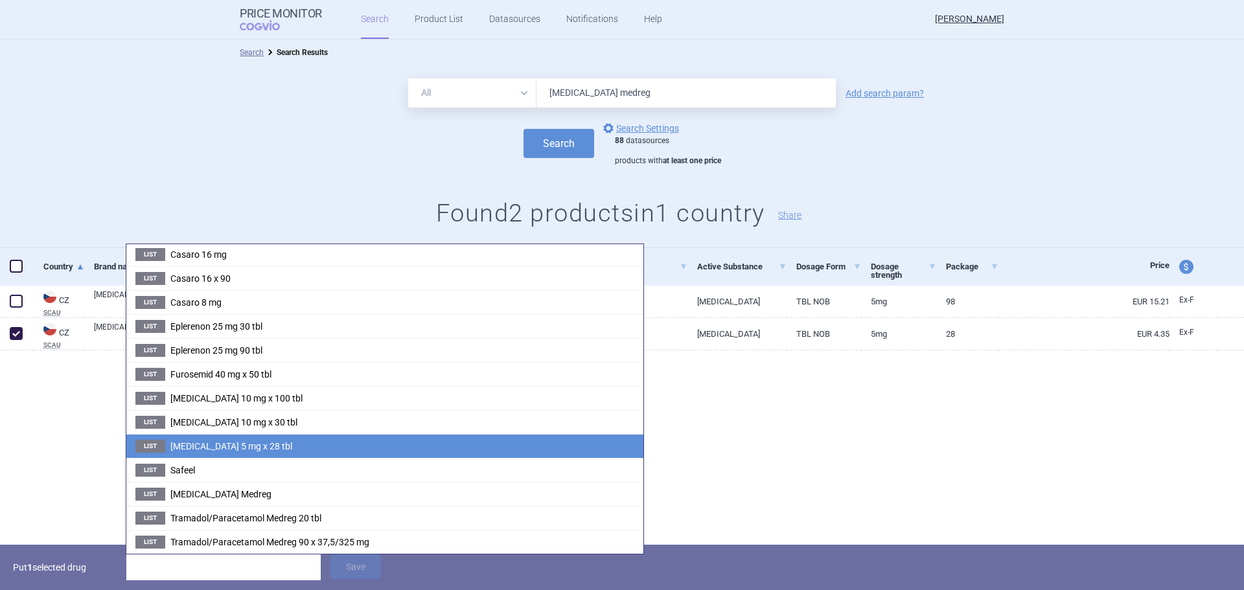
click at [216, 443] on span "[MEDICAL_DATA] 5 mg x 28 tbl" at bounding box center [231, 446] width 122 height 10
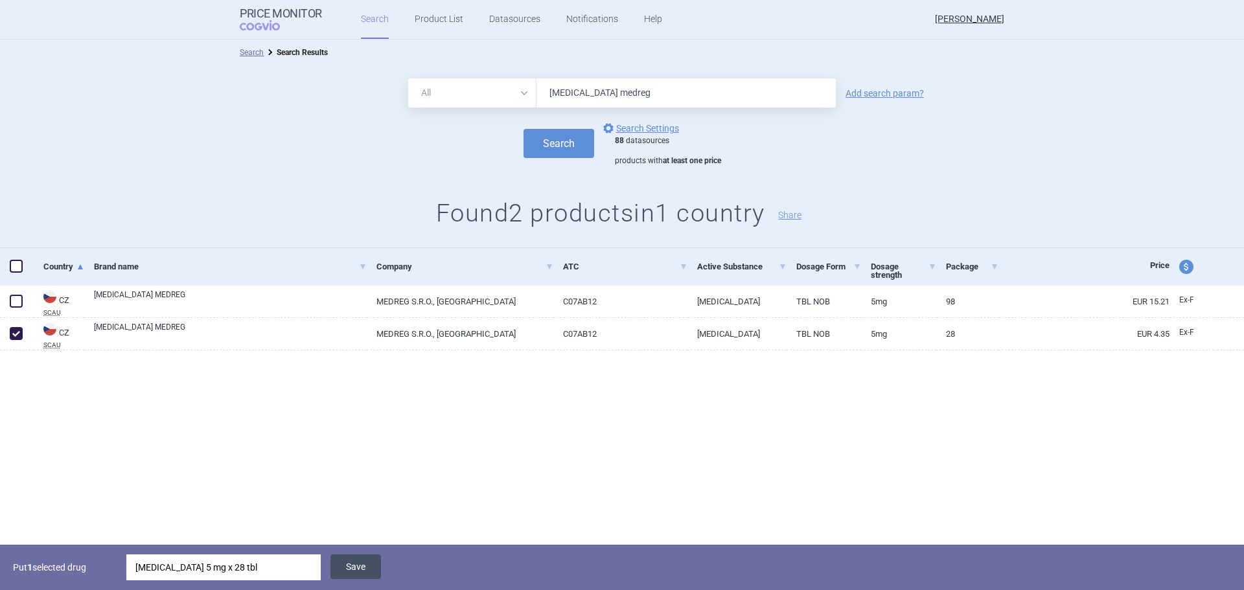
click at [361, 568] on button "Save" at bounding box center [356, 567] width 51 height 25
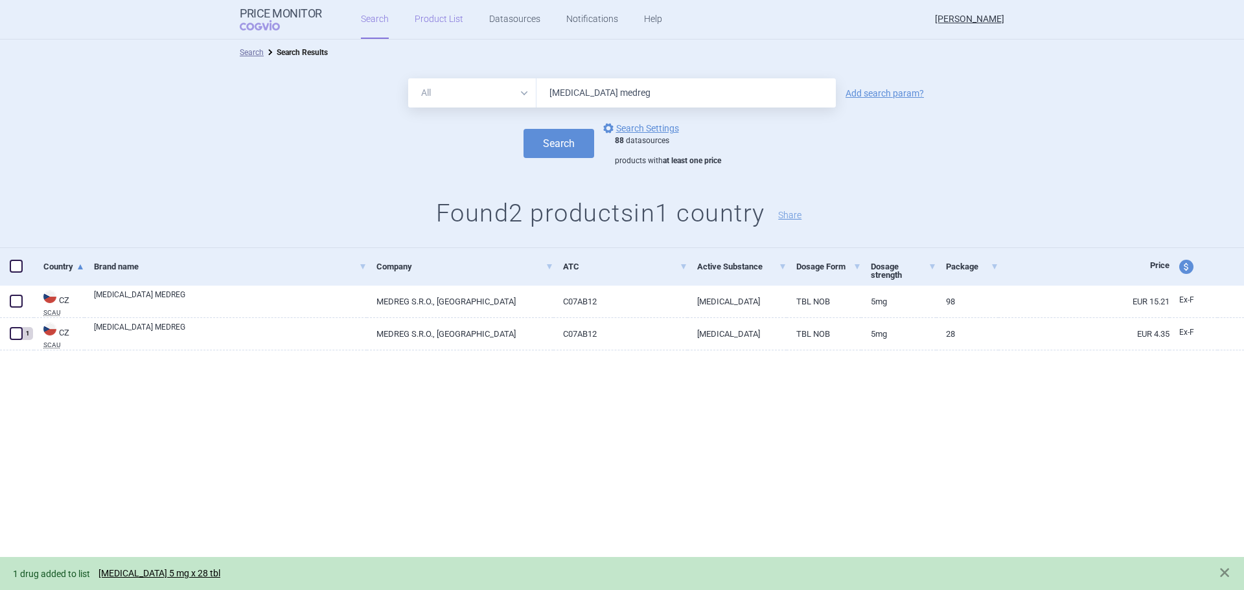
click at [430, 24] on link "Product List" at bounding box center [439, 19] width 49 height 39
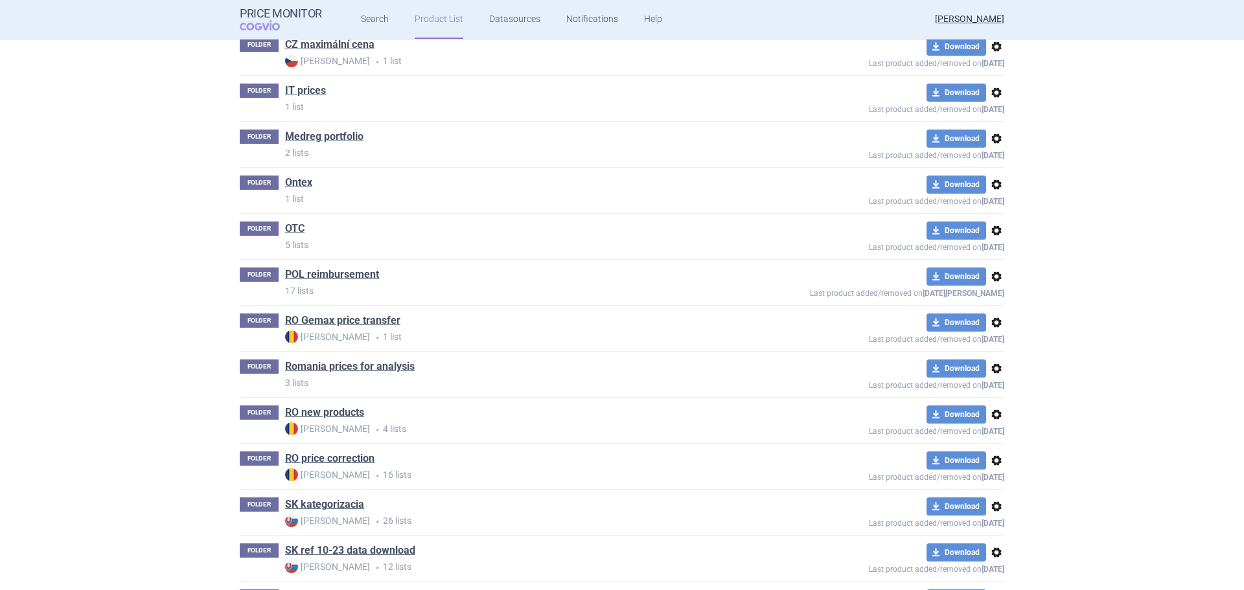
scroll to position [458, 0]
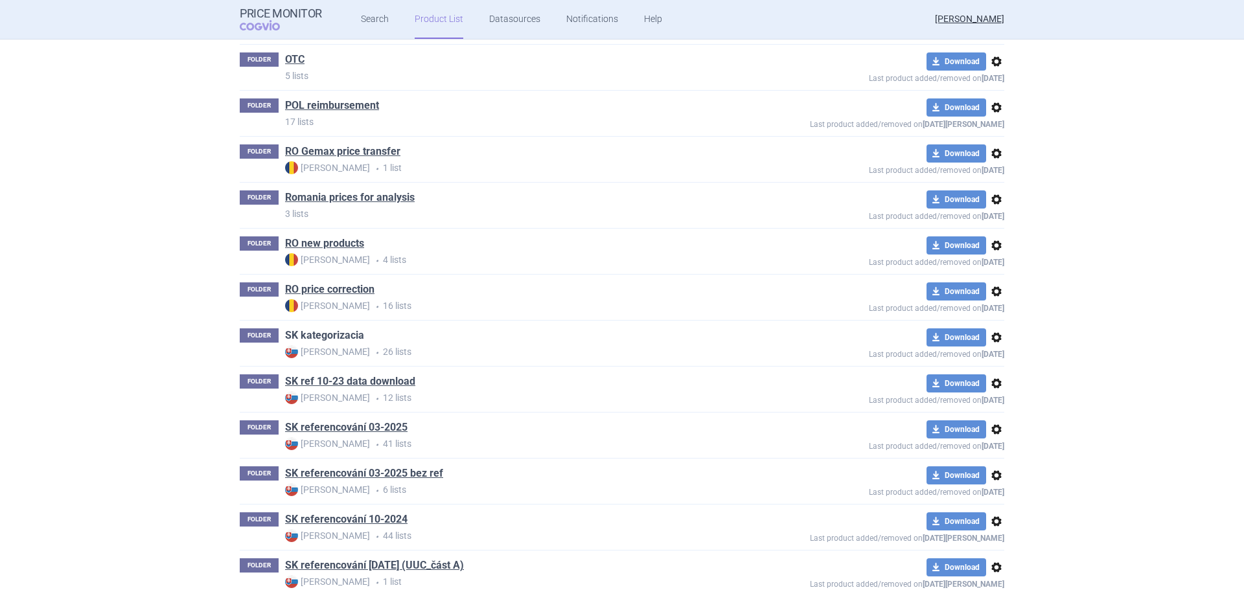
click at [347, 334] on link "SK kategorizacia" at bounding box center [324, 336] width 79 height 14
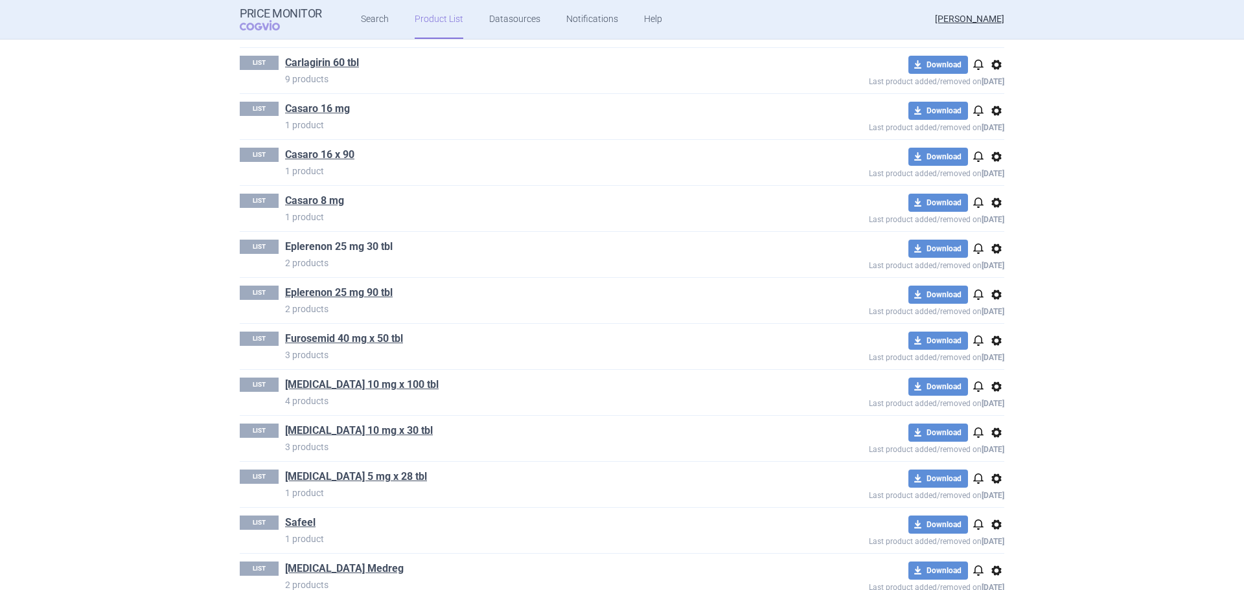
scroll to position [778, 0]
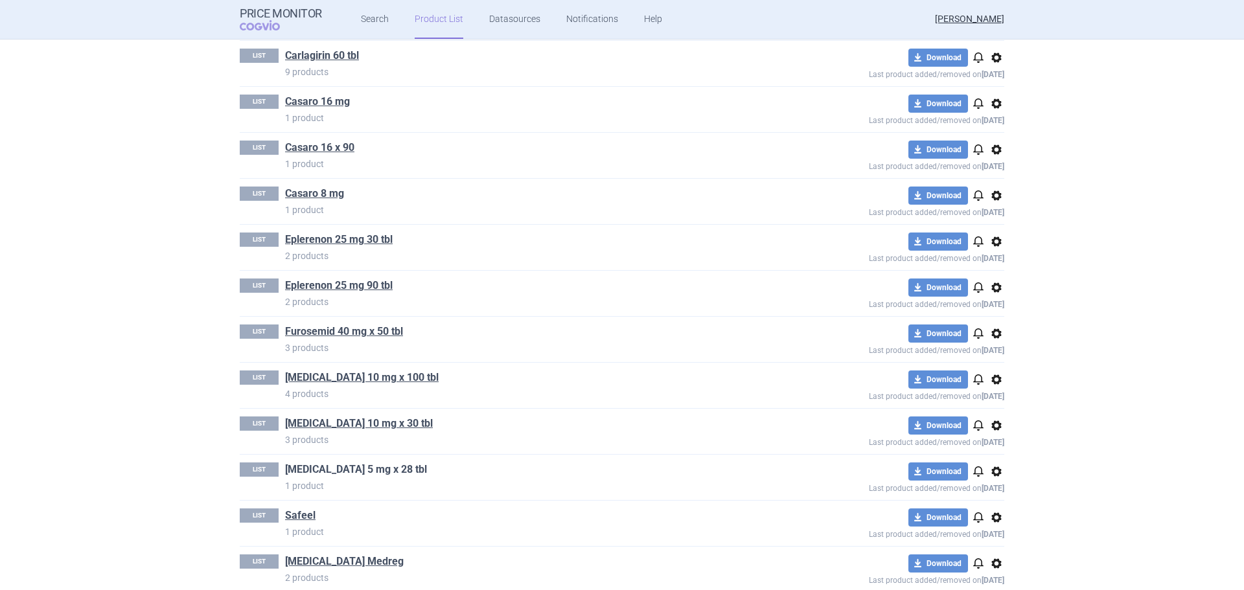
click at [347, 472] on link "[MEDICAL_DATA] 5 mg x 28 tbl" at bounding box center [356, 470] width 142 height 14
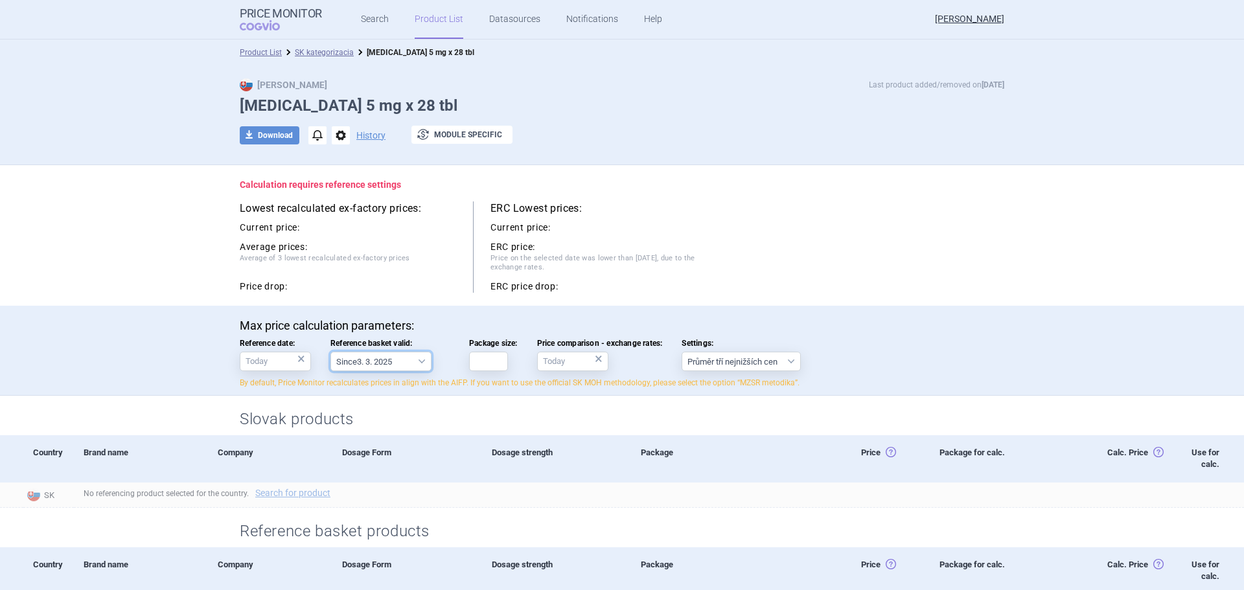
click at [417, 364] on select "Since 3. 3. 2025 Since 1. 7. 2023 Since 7. 4. 2023 Since 1. 12. 2022 Since 1. 9…" at bounding box center [381, 361] width 101 height 19
drag, startPoint x: 417, startPoint y: 364, endPoint x: 429, endPoint y: 366, distance: 11.8
click at [417, 364] on select "Since 3. 3. 2025 Since 1. 7. 2023 Since 7. 4. 2023 Since 1. 12. 2022 Since 1. 9…" at bounding box center [381, 361] width 101 height 19
click at [493, 364] on input "Package size:" at bounding box center [488, 361] width 39 height 19
type input "28"
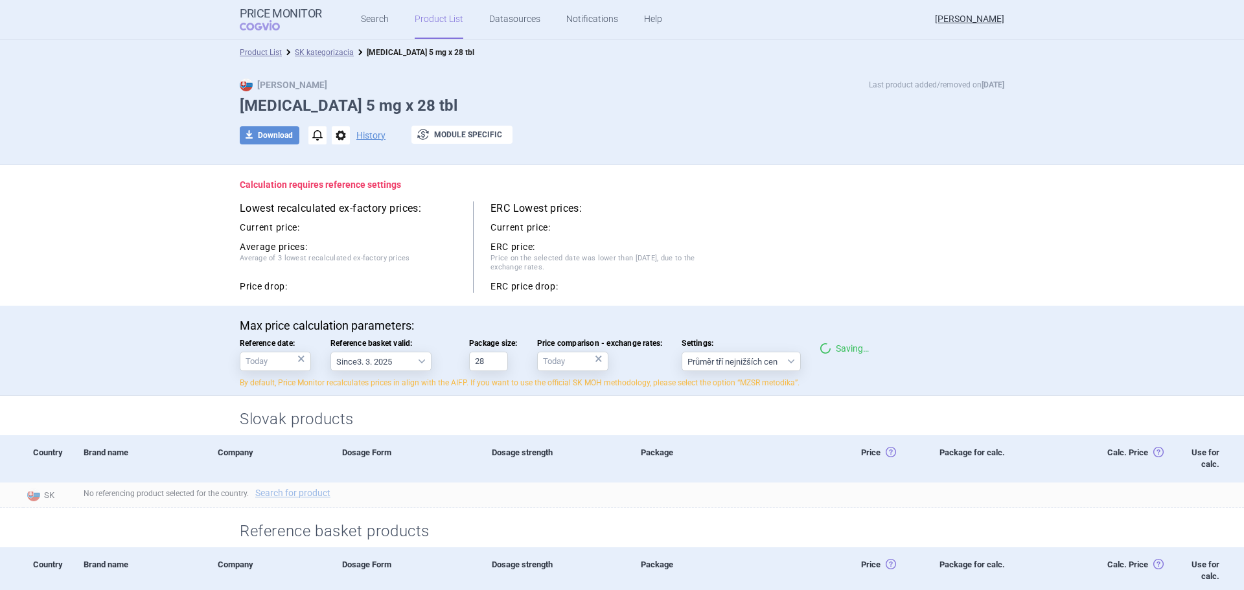
click at [794, 218] on div "Lowest recalculated ex-factory prices: Current price: Average prices: Average o…" at bounding box center [622, 247] width 765 height 91
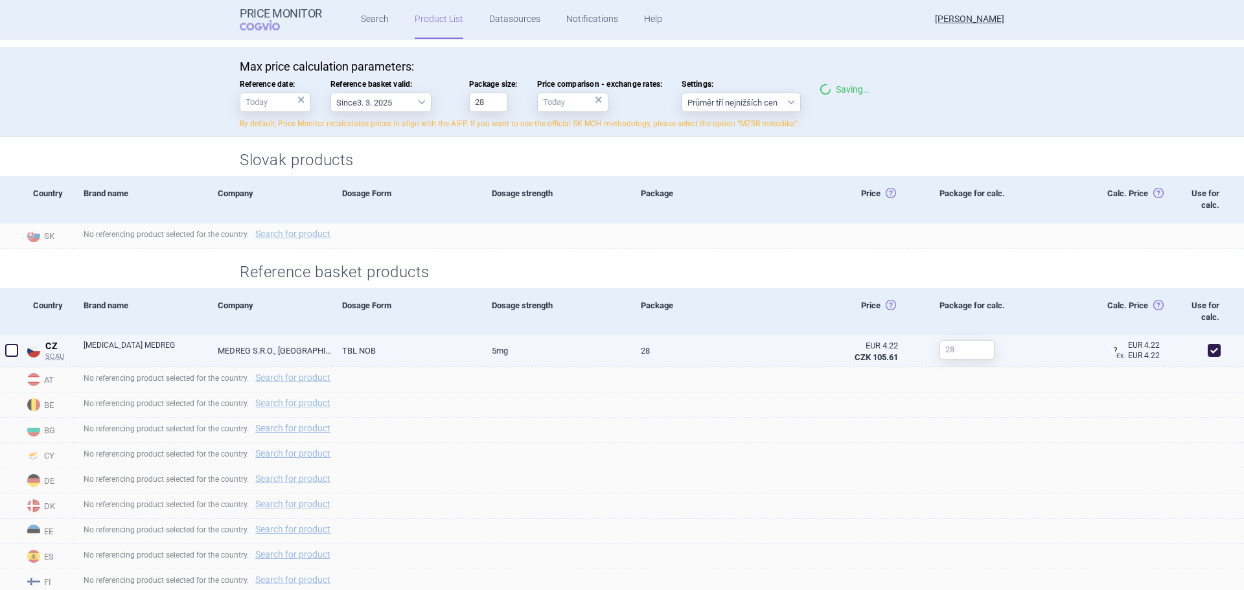
click at [10, 351] on span at bounding box center [11, 350] width 13 height 13
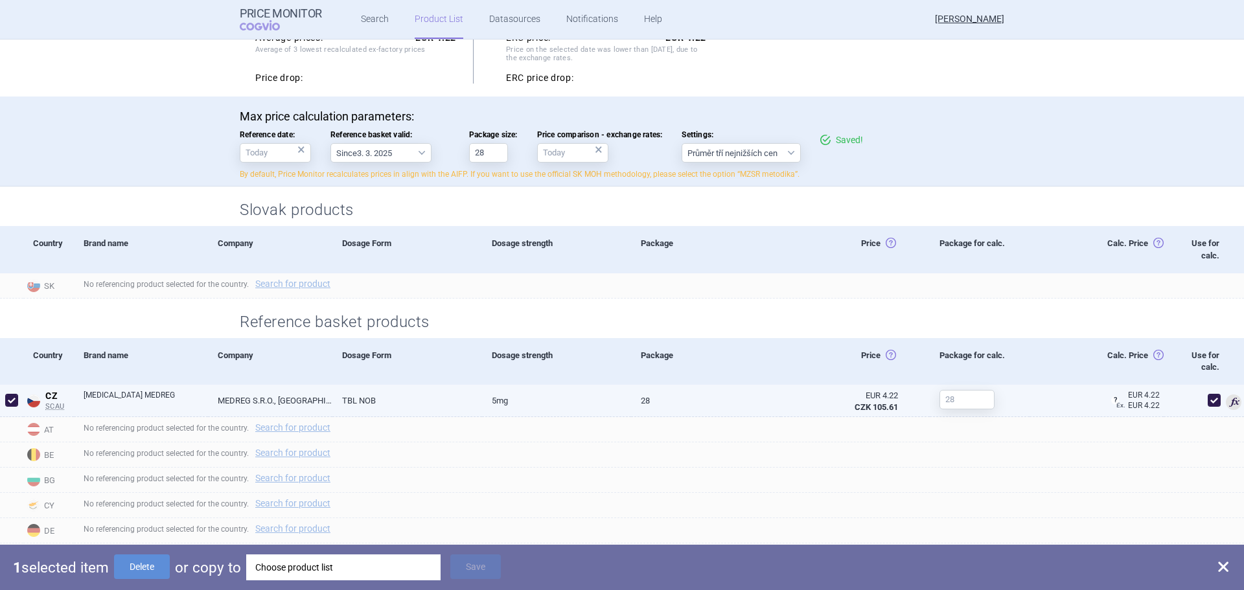
scroll to position [194, 0]
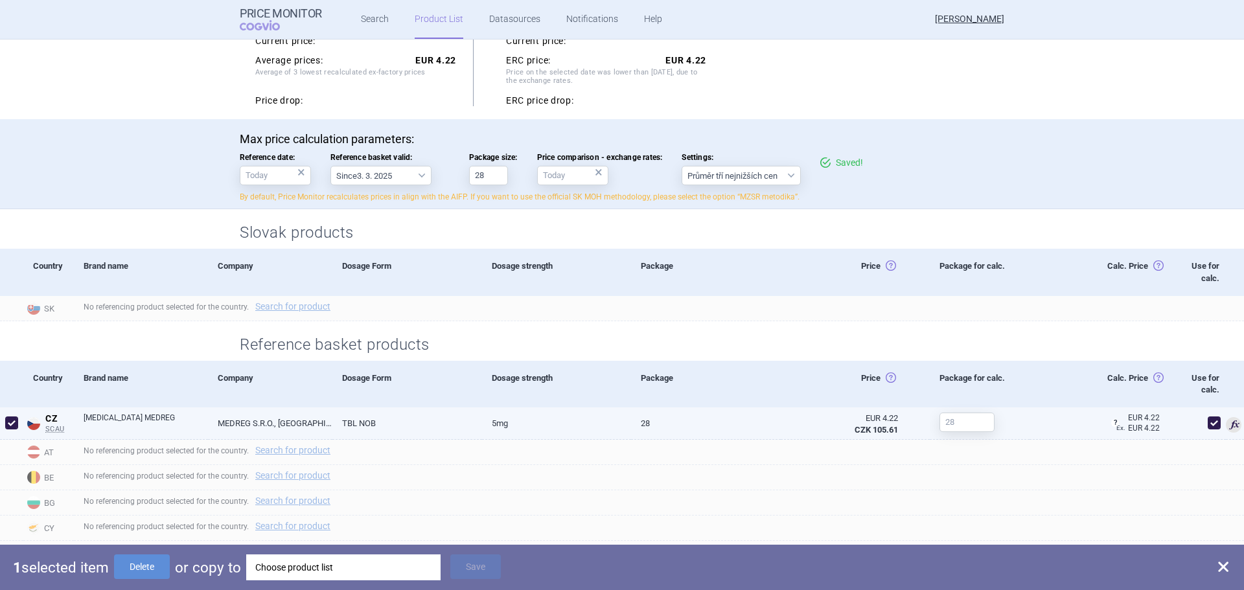
click at [10, 421] on span at bounding box center [11, 423] width 13 height 13
checkbox input "false"
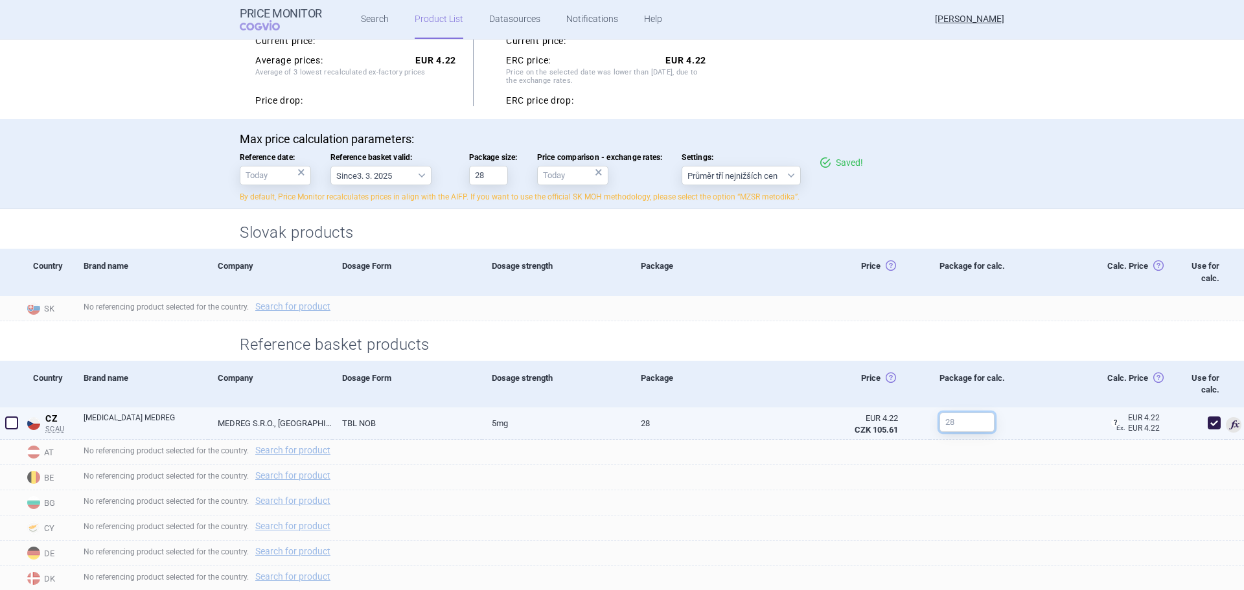
click at [975, 422] on input "text" at bounding box center [967, 422] width 55 height 19
type input "28"
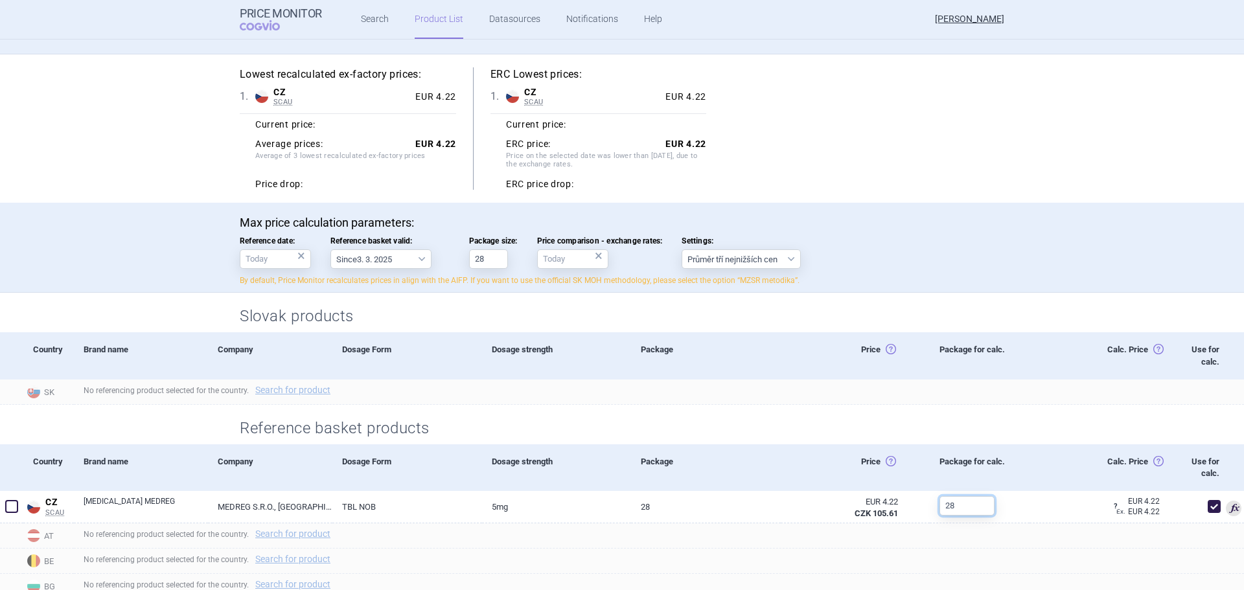
scroll to position [0, 0]
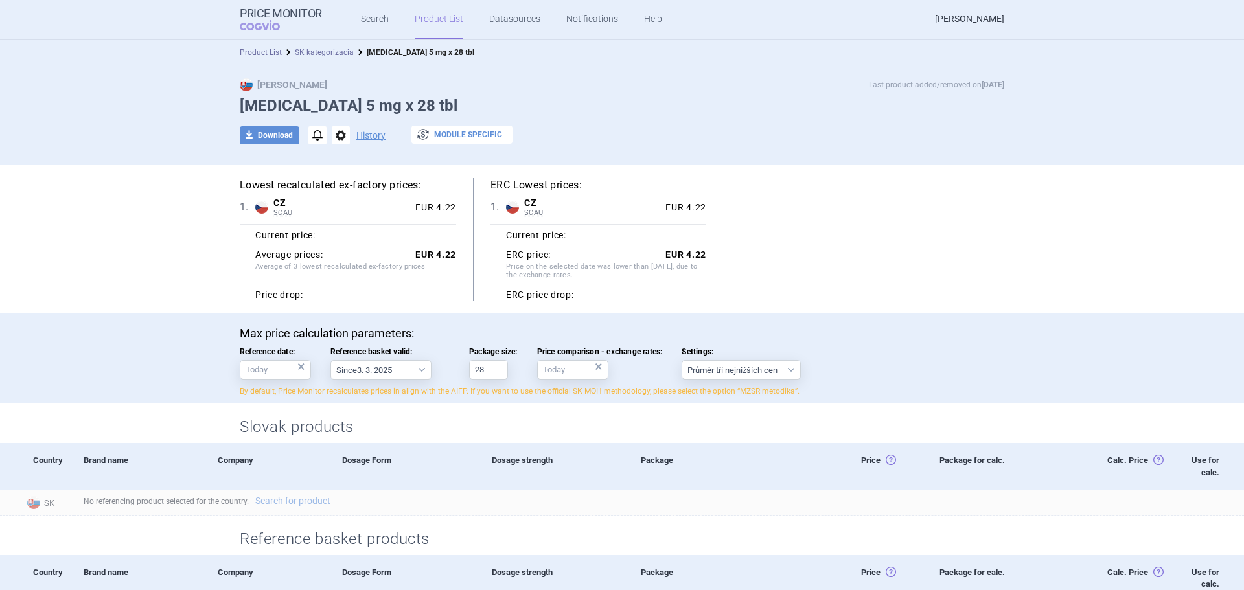
click at [438, 132] on button "exchange Module specific" at bounding box center [462, 135] width 101 height 18
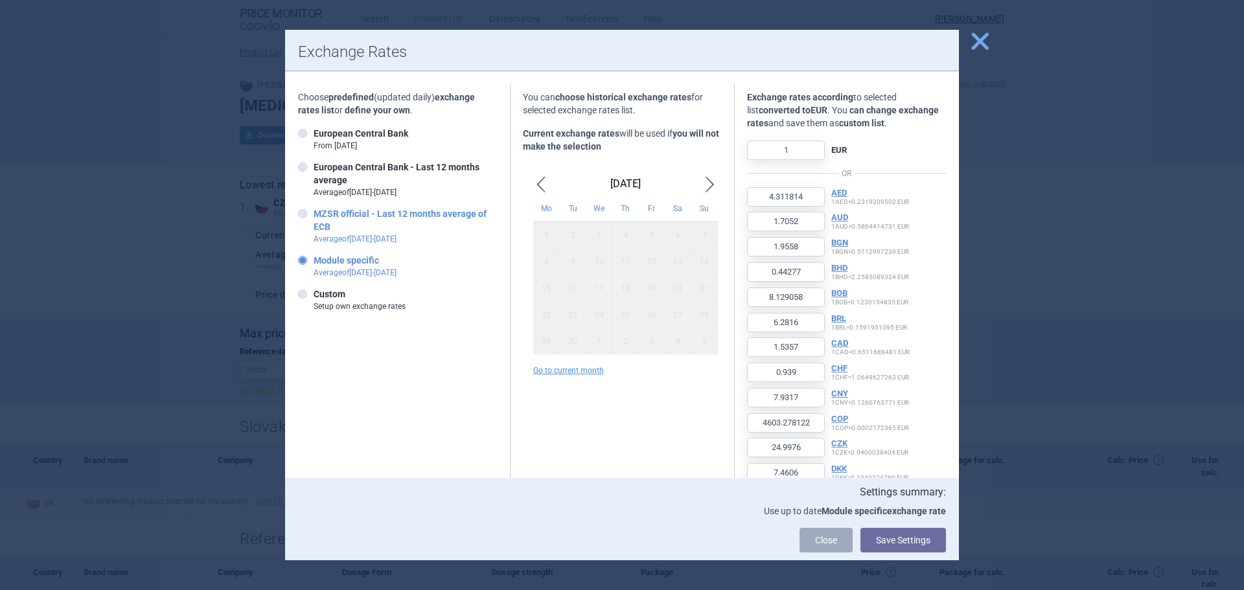
click at [299, 217] on icon at bounding box center [302, 213] width 9 height 9
click at [299, 217] on input "MZSR official - Last 12 months average of ECB Average of [DATE] - [DATE]" at bounding box center [305, 214] width 13 height 13
radio input "true"
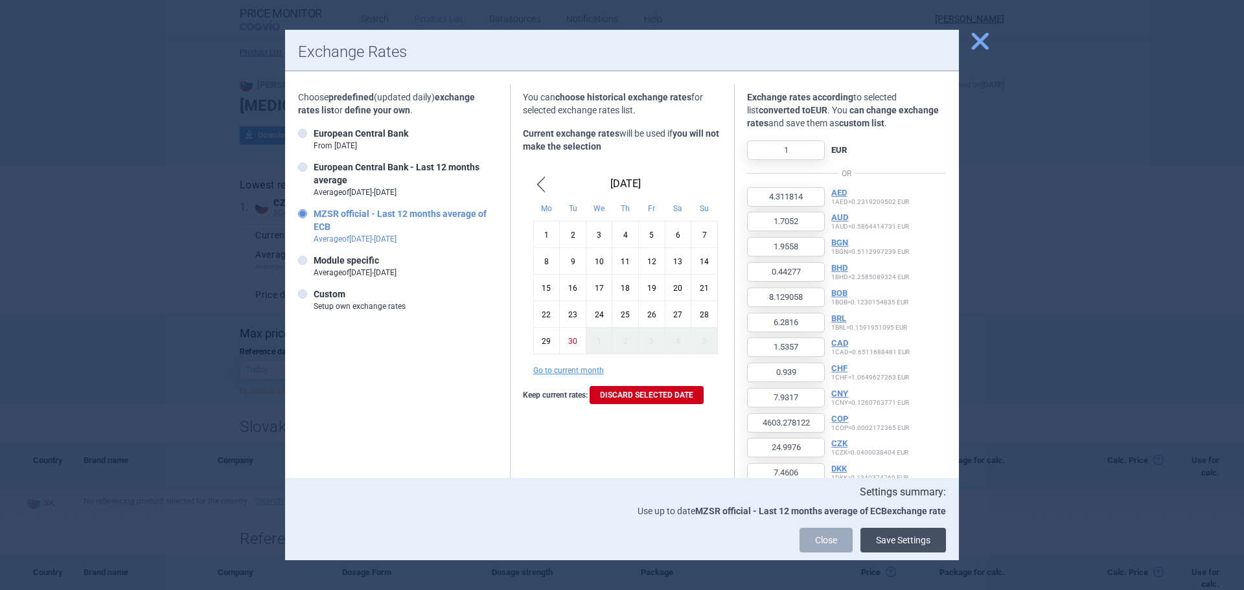
click at [886, 538] on button "Save Settings" at bounding box center [904, 540] width 86 height 25
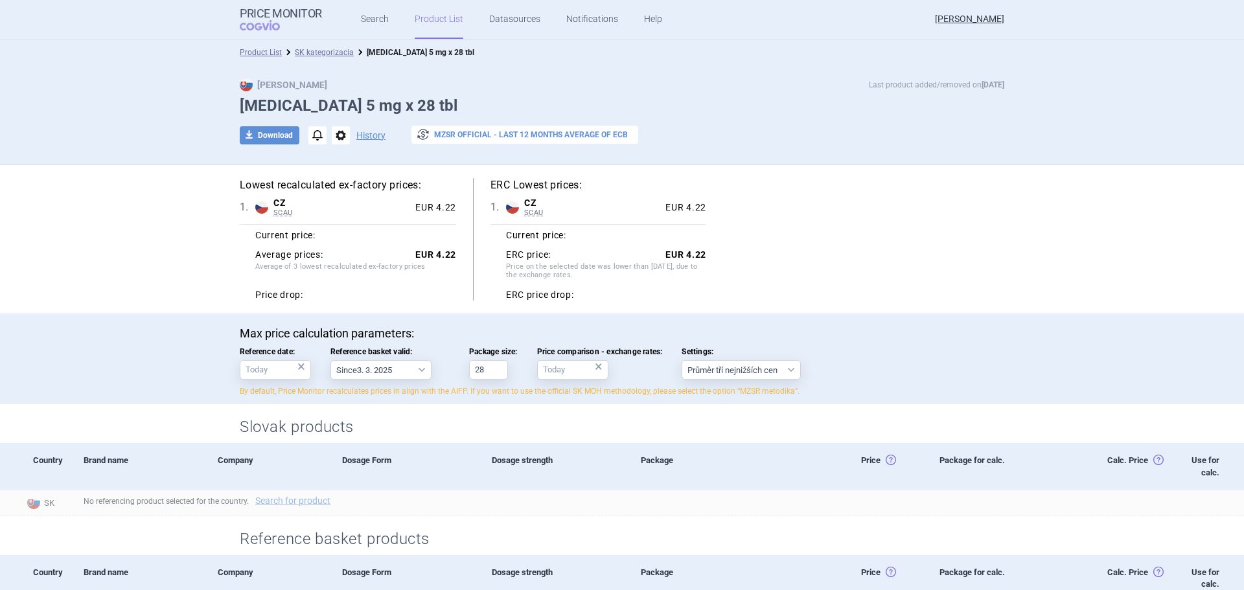
click at [447, 133] on button "exchange MZSR official - Last 12 months average of ECB" at bounding box center [525, 135] width 227 height 18
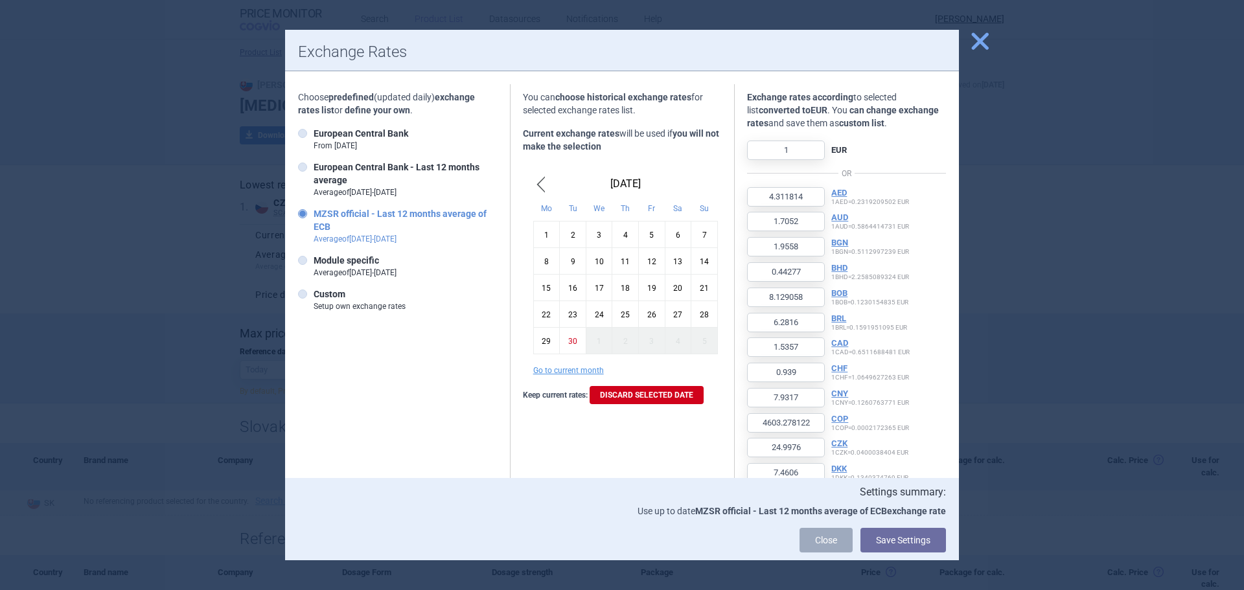
drag, startPoint x: 360, startPoint y: 116, endPoint x: 354, endPoint y: 86, distance: 31.1
drag, startPoint x: 354, startPoint y: 86, endPoint x: 294, endPoint y: 107, distance: 64.0
click at [230, 132] on div at bounding box center [622, 295] width 1244 height 590
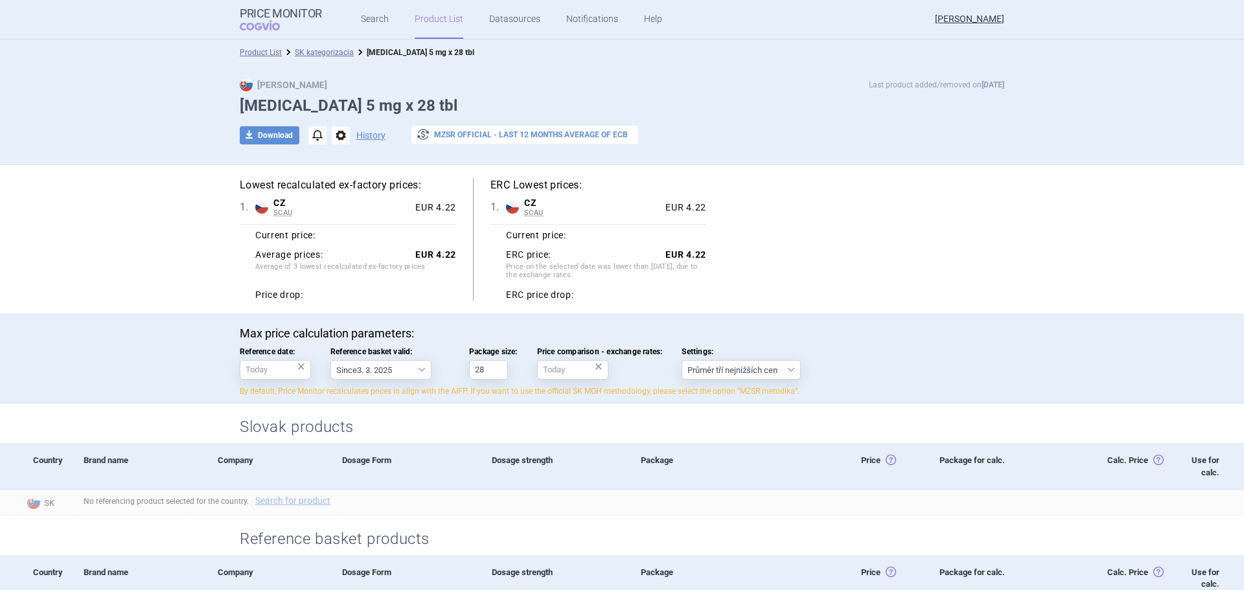
click at [473, 130] on button "exchange MZSR official - Last 12 months average of ECB" at bounding box center [525, 135] width 227 height 18
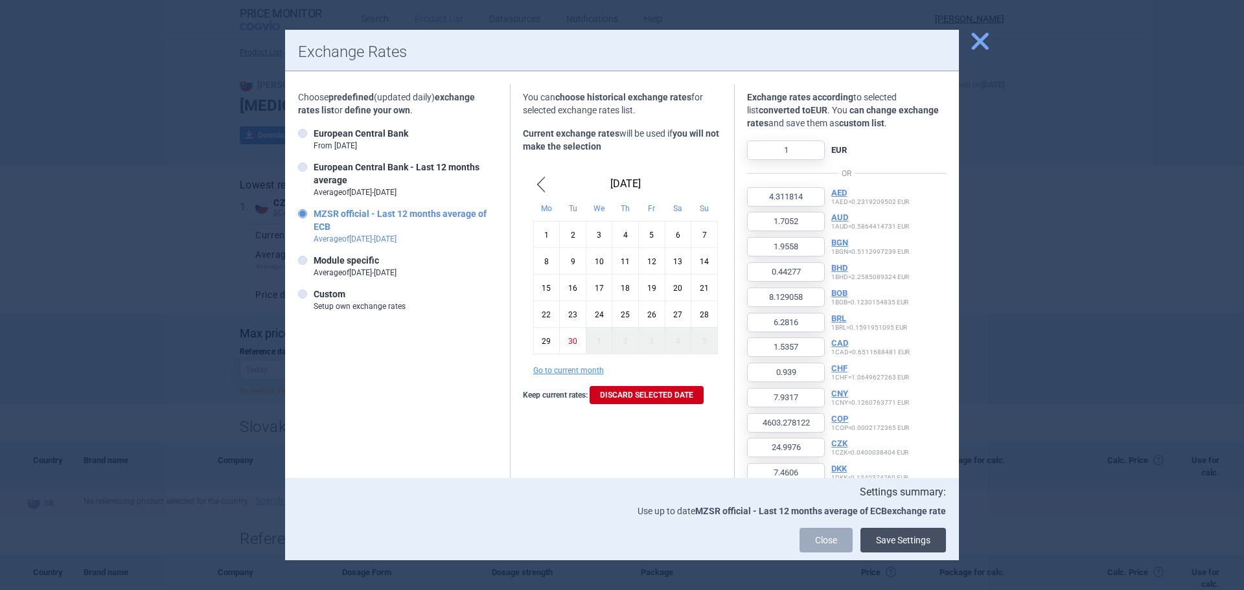
click at [902, 538] on button "Save Settings" at bounding box center [904, 540] width 86 height 25
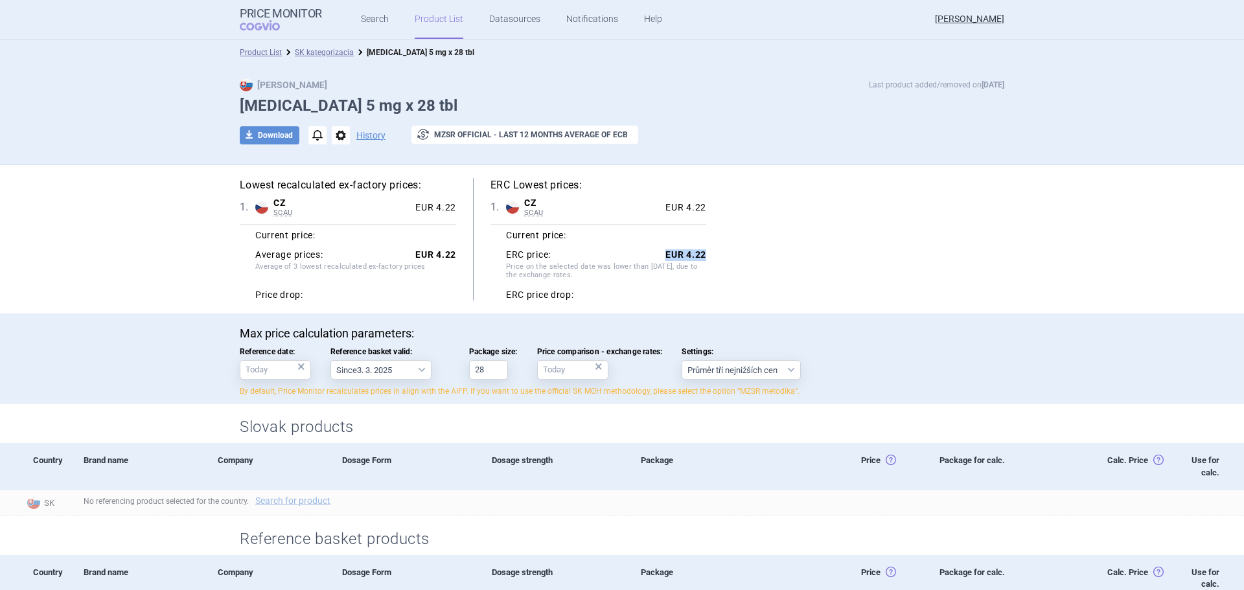
drag, startPoint x: 657, startPoint y: 254, endPoint x: 718, endPoint y: 252, distance: 61.0
click at [718, 252] on div "Lowest recalculated ex-factory prices: 1 . CZ SCAU Czech Republic SCAU List of …" at bounding box center [622, 239] width 765 height 122
click at [830, 253] on div "Lowest recalculated ex-factory prices: 1 . CZ SCAU Czech Republic SCAU List of …" at bounding box center [622, 239] width 765 height 122
